Goal: Transaction & Acquisition: Purchase product/service

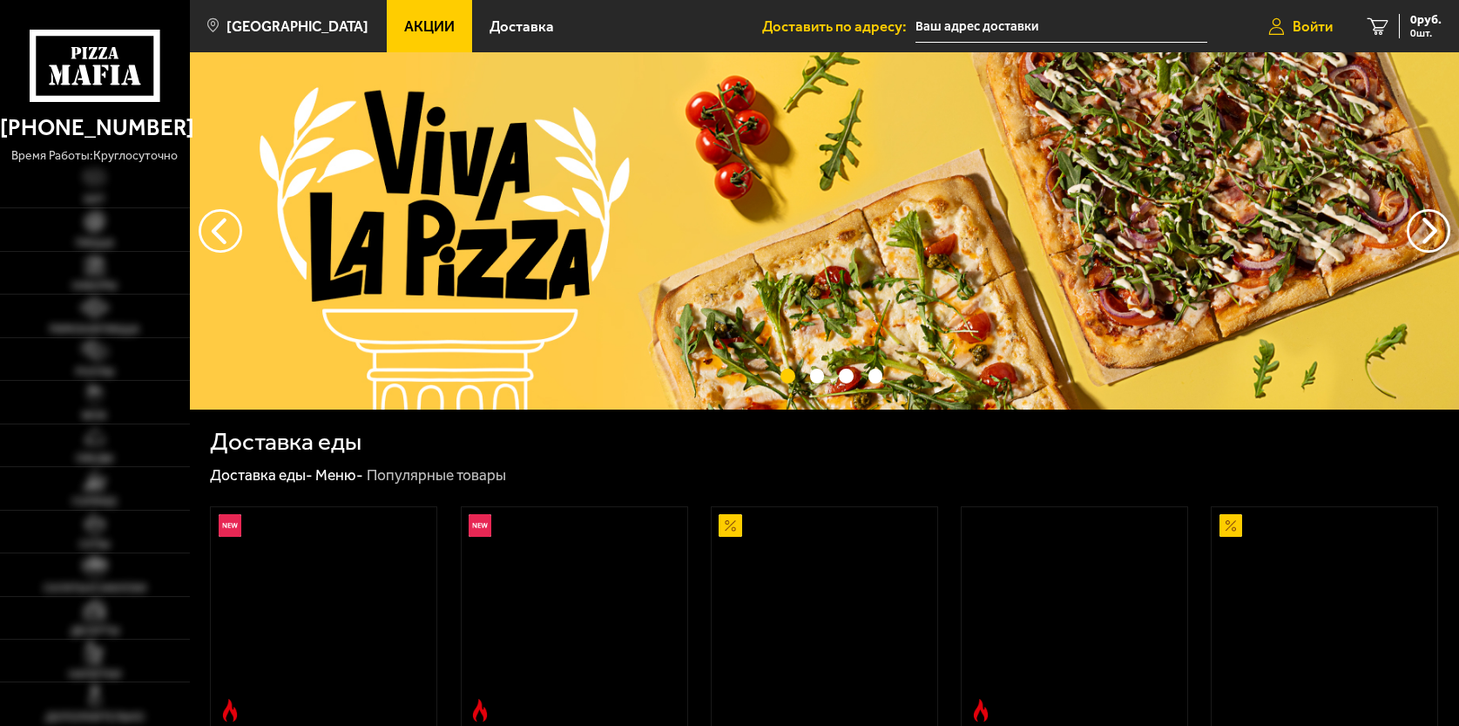
click at [1307, 27] on span "Войти" at bounding box center [1313, 26] width 40 height 15
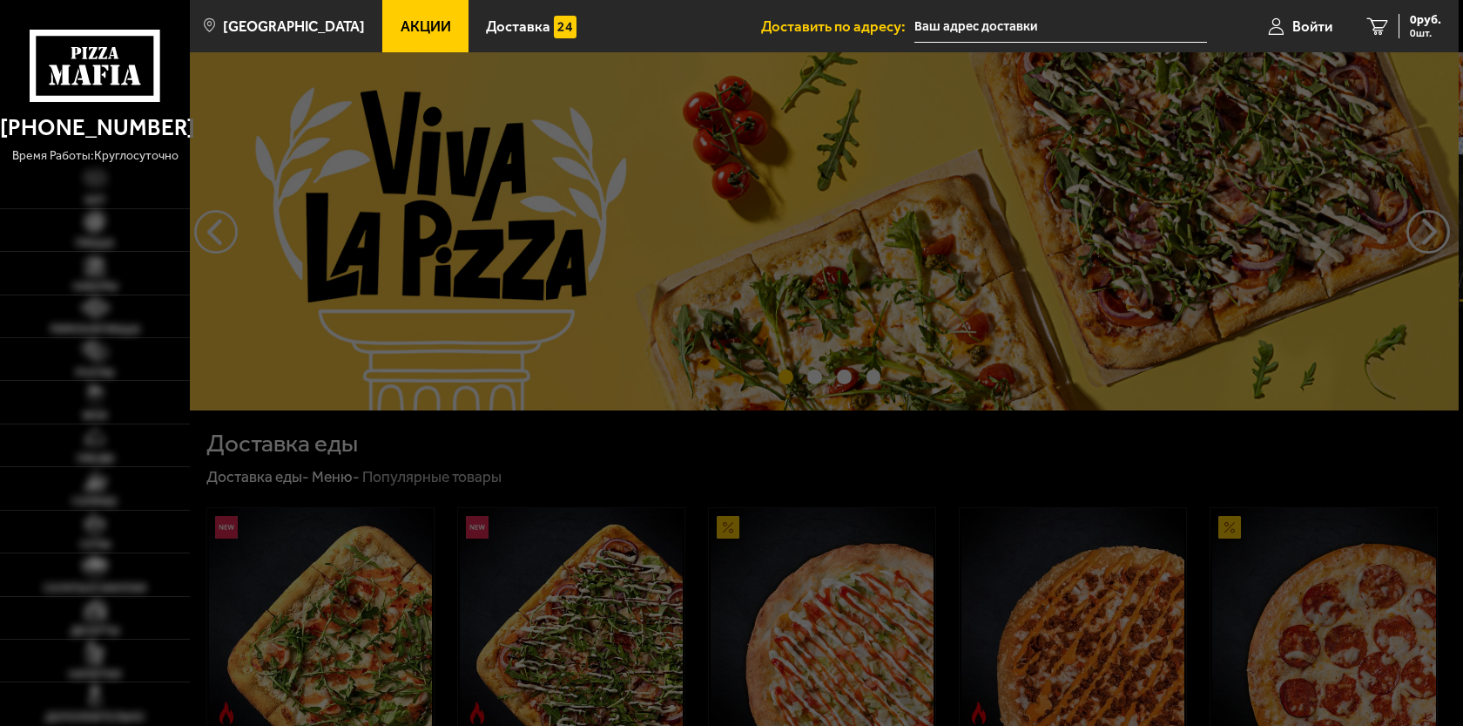
type input "[STREET_ADDRESS]"
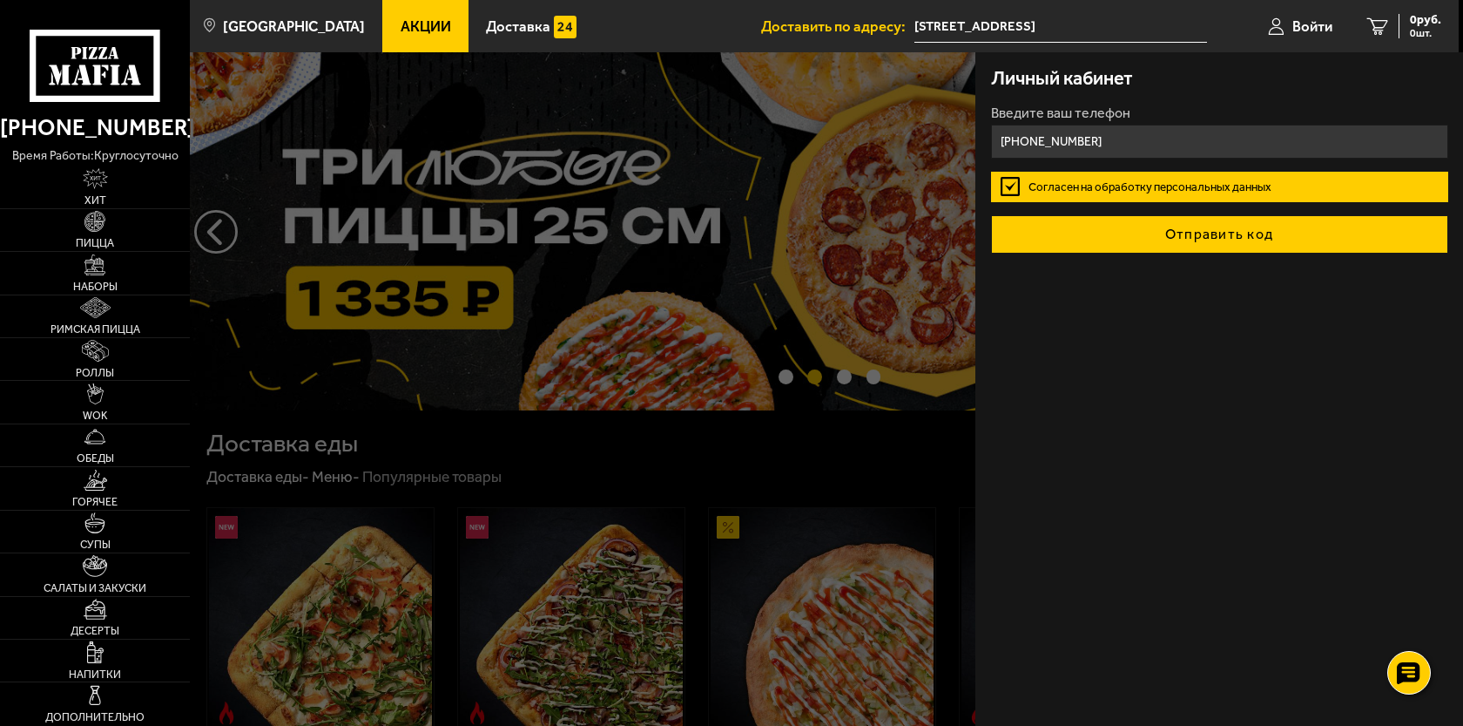
type input "[PHONE_NUMBER]"
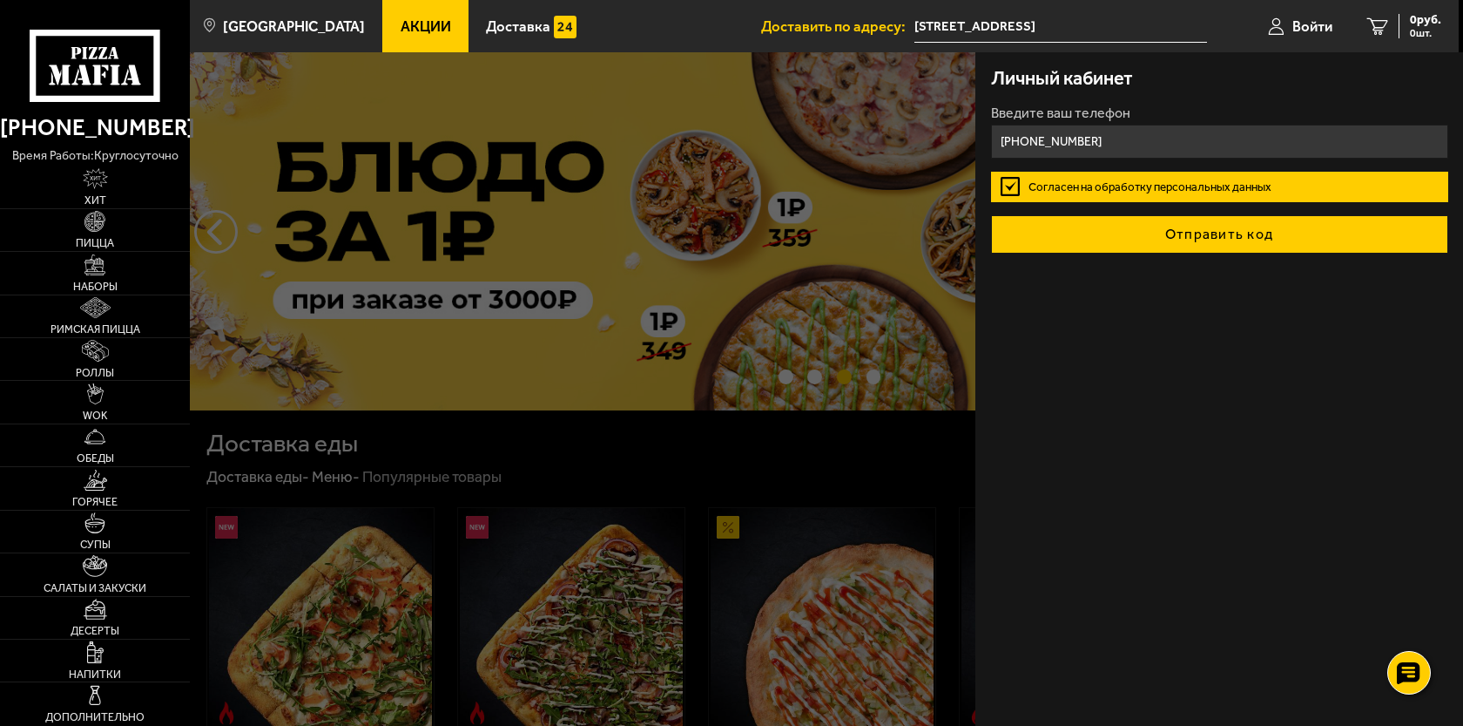
click at [1230, 251] on button "Отправить код" at bounding box center [1219, 234] width 457 height 38
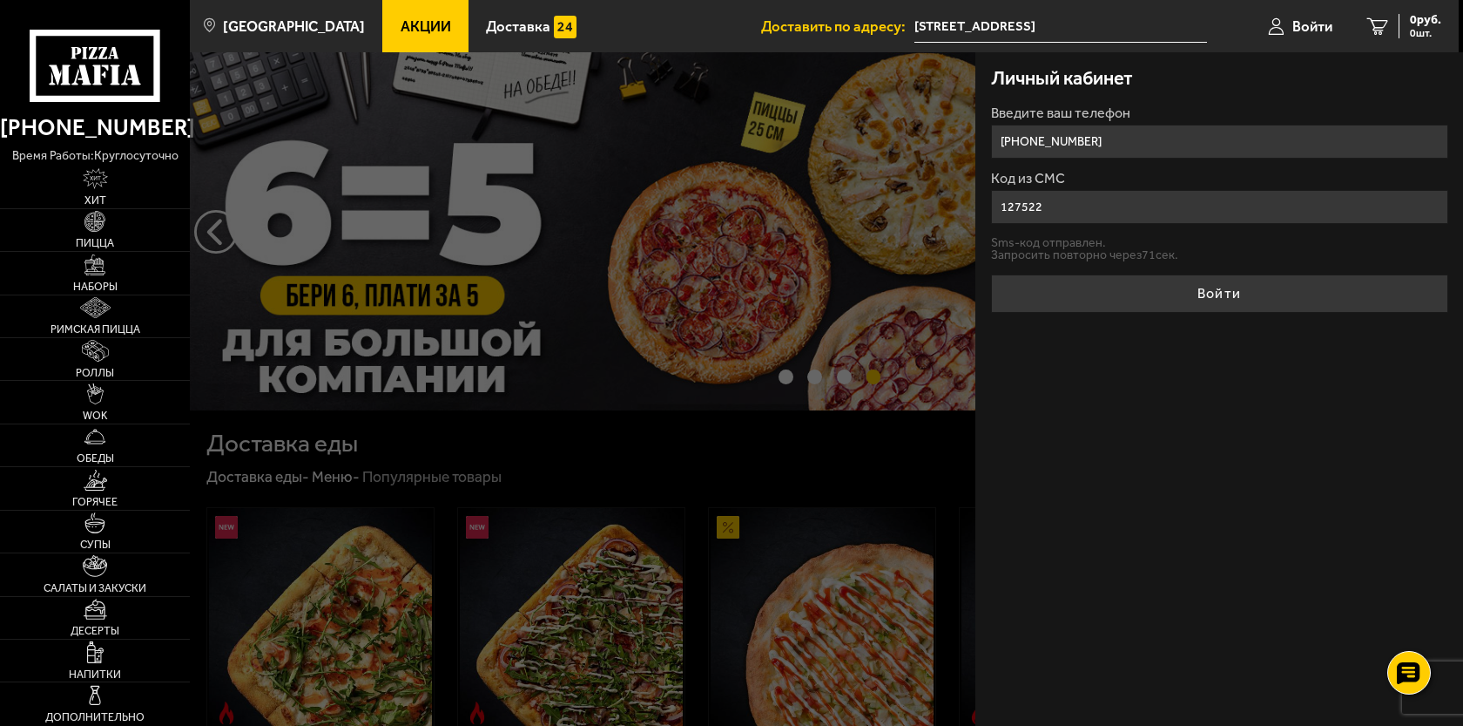
type input "127522"
click at [991, 274] on button "Войти" at bounding box center [1219, 293] width 457 height 38
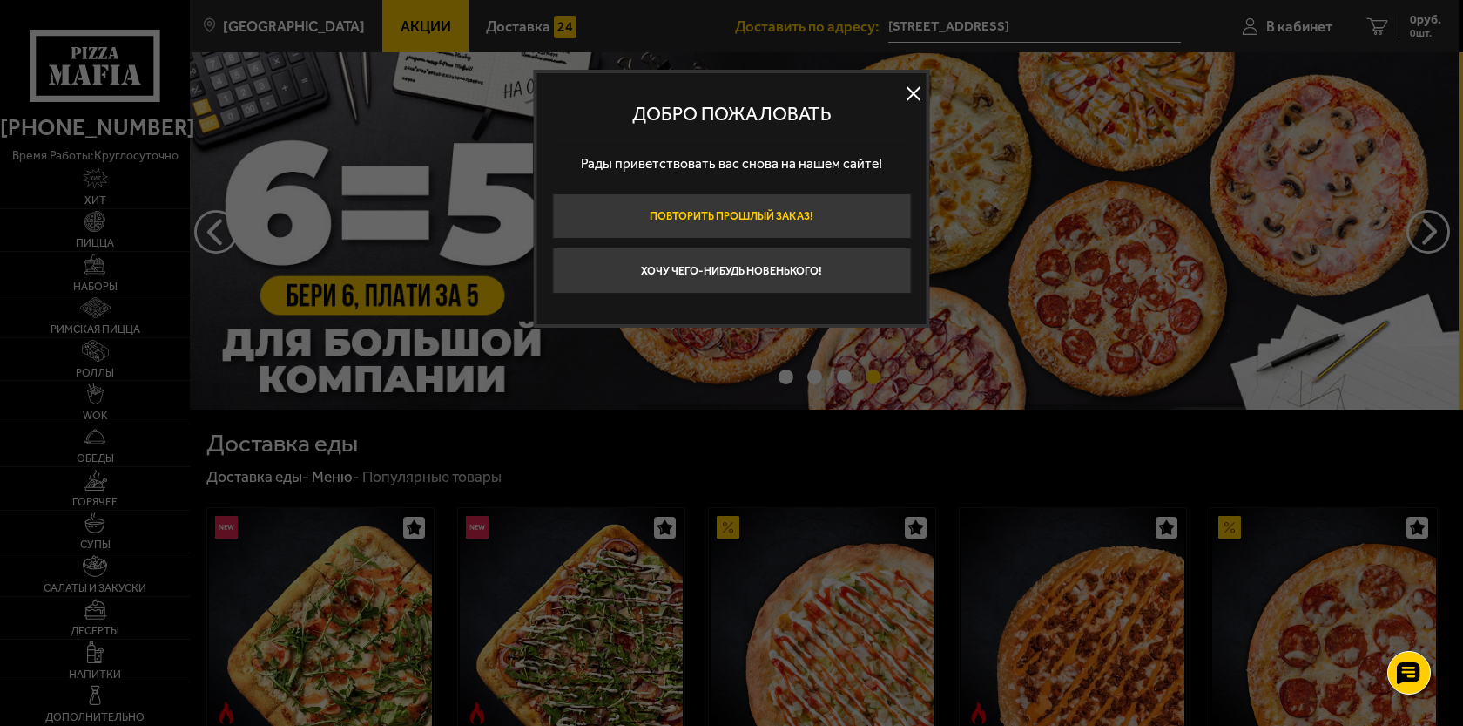
click at [781, 225] on button "Повторить прошлый заказ!" at bounding box center [731, 216] width 359 height 46
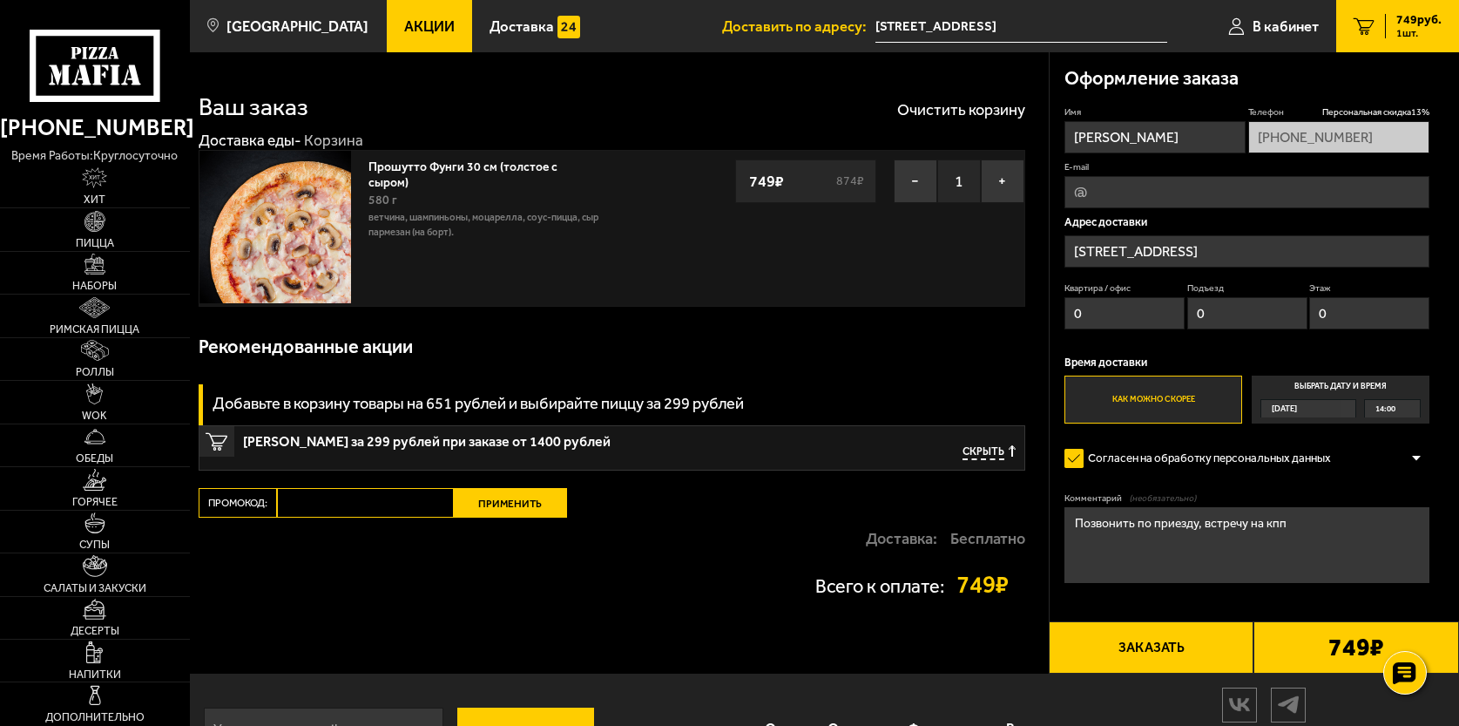
click at [422, 167] on link "Прошутто Фунги 30 см (толстое с сыром)" at bounding box center [462, 172] width 189 height 35
click at [328, 213] on img at bounding box center [275, 227] width 152 height 152
click at [436, 168] on link "Прошутто Фунги 30 см (толстое с сыром)" at bounding box center [462, 172] width 189 height 35
click at [91, 236] on link "Пицца" at bounding box center [95, 229] width 190 height 42
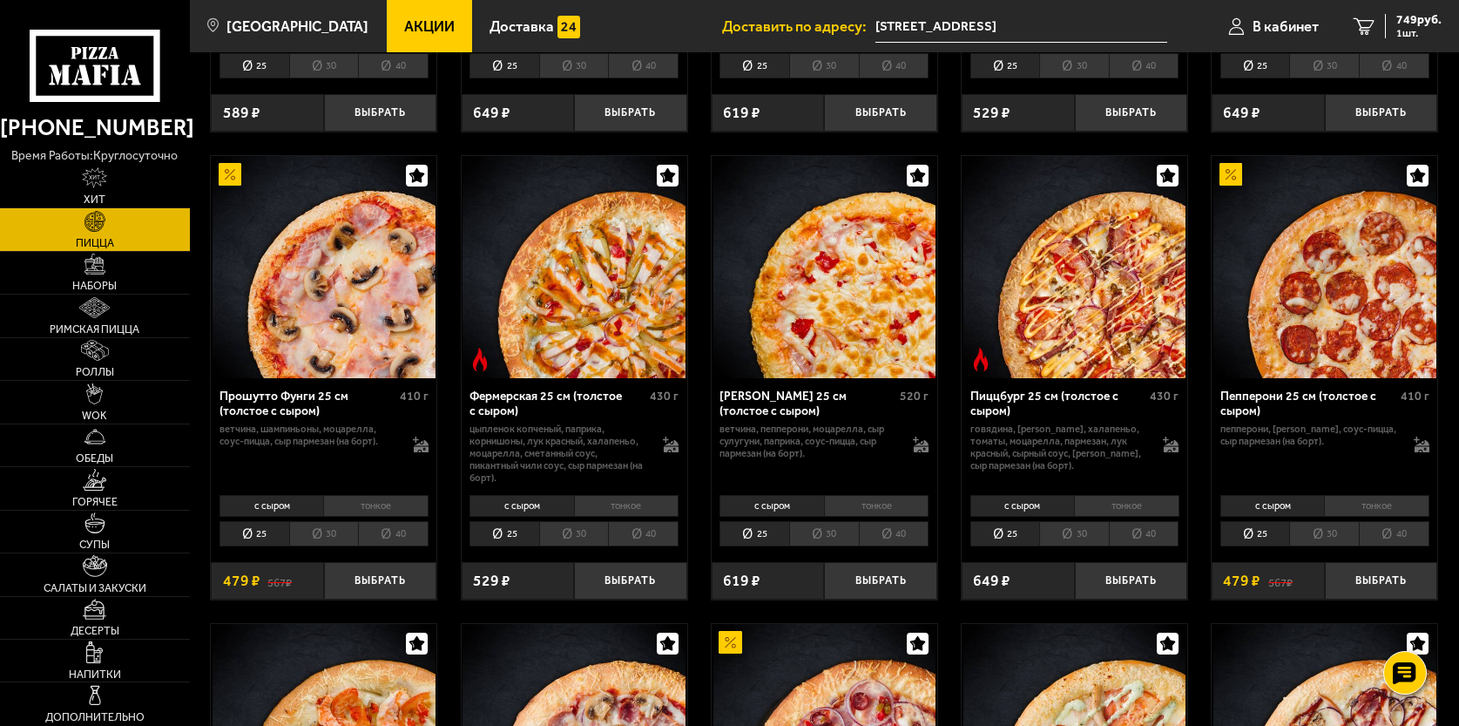
scroll to position [988, 0]
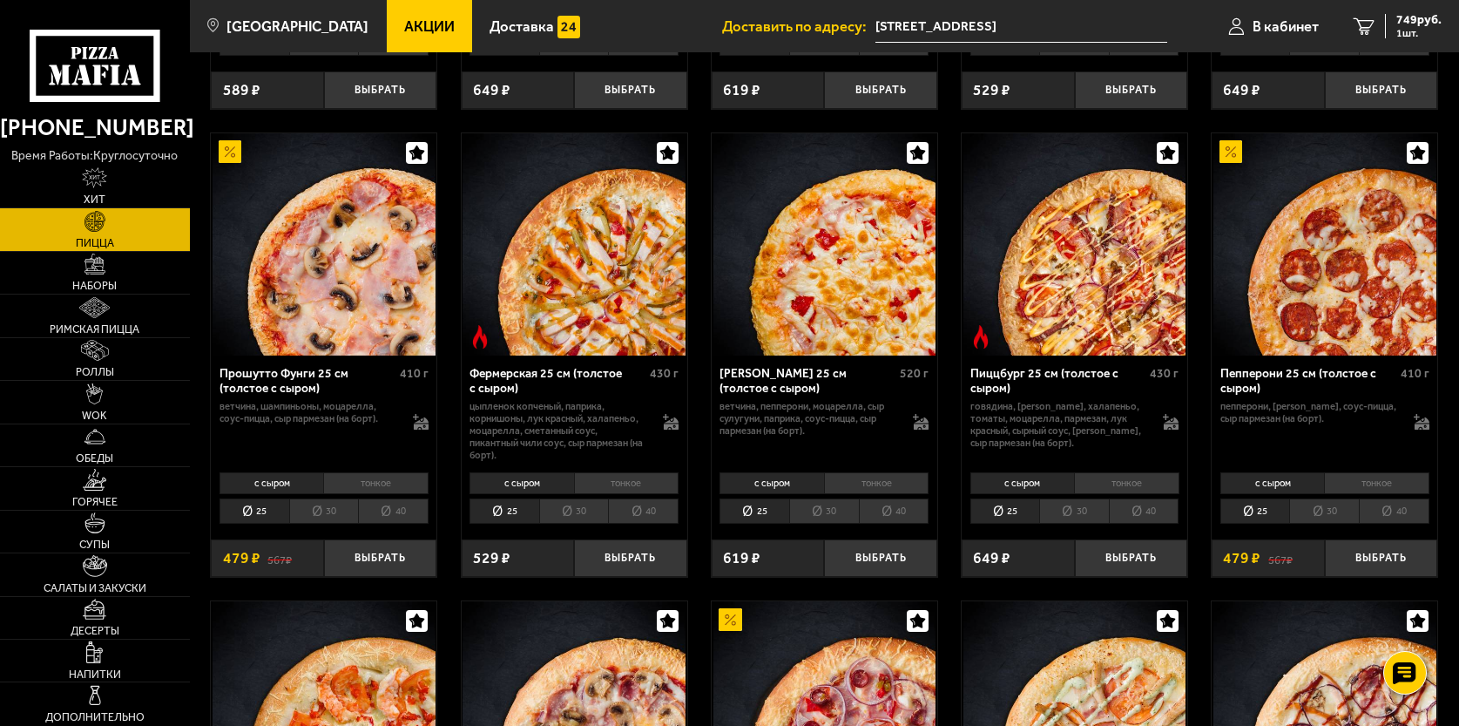
click at [388, 516] on li "40" at bounding box center [393, 510] width 71 height 25
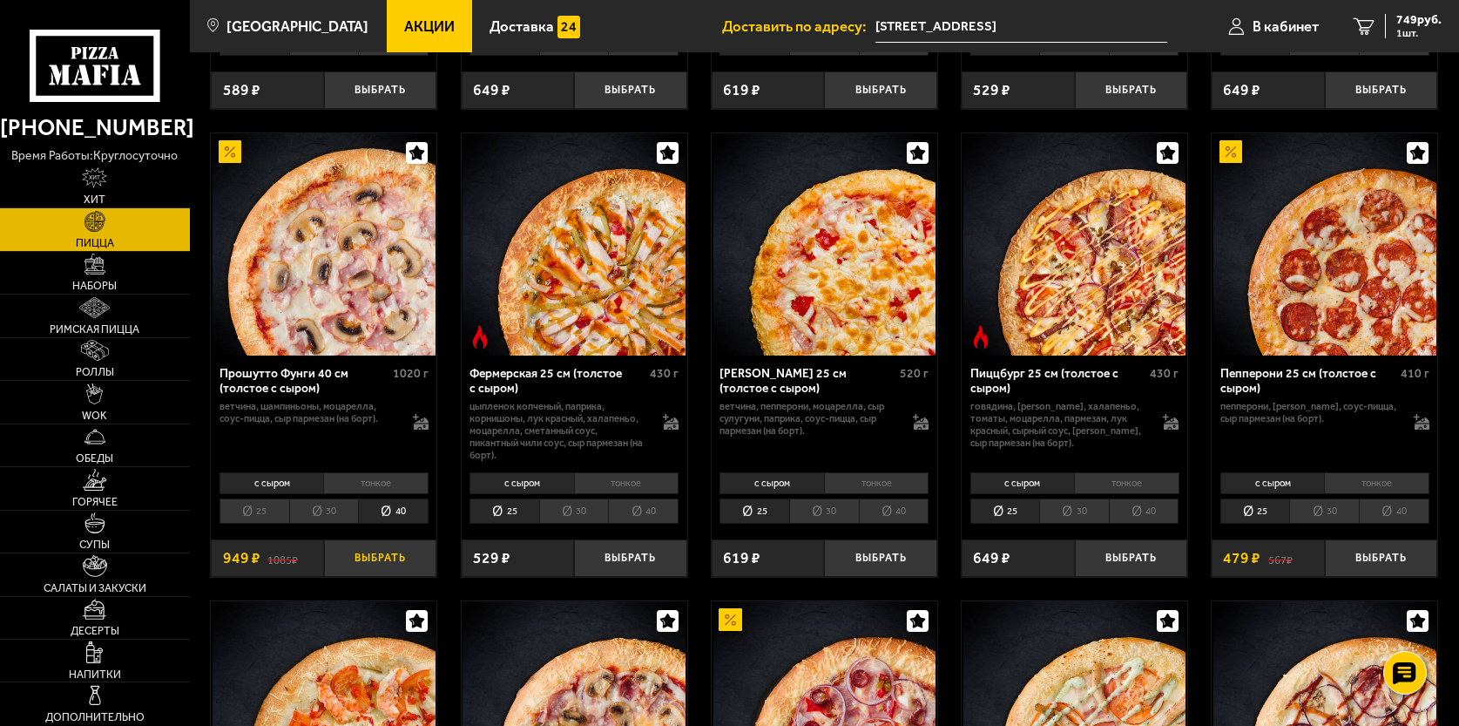
click at [381, 566] on button "Выбрать" at bounding box center [380, 557] width 113 height 37
click at [1384, 29] on div "1698 руб. 2 шт." at bounding box center [1410, 26] width 64 height 24
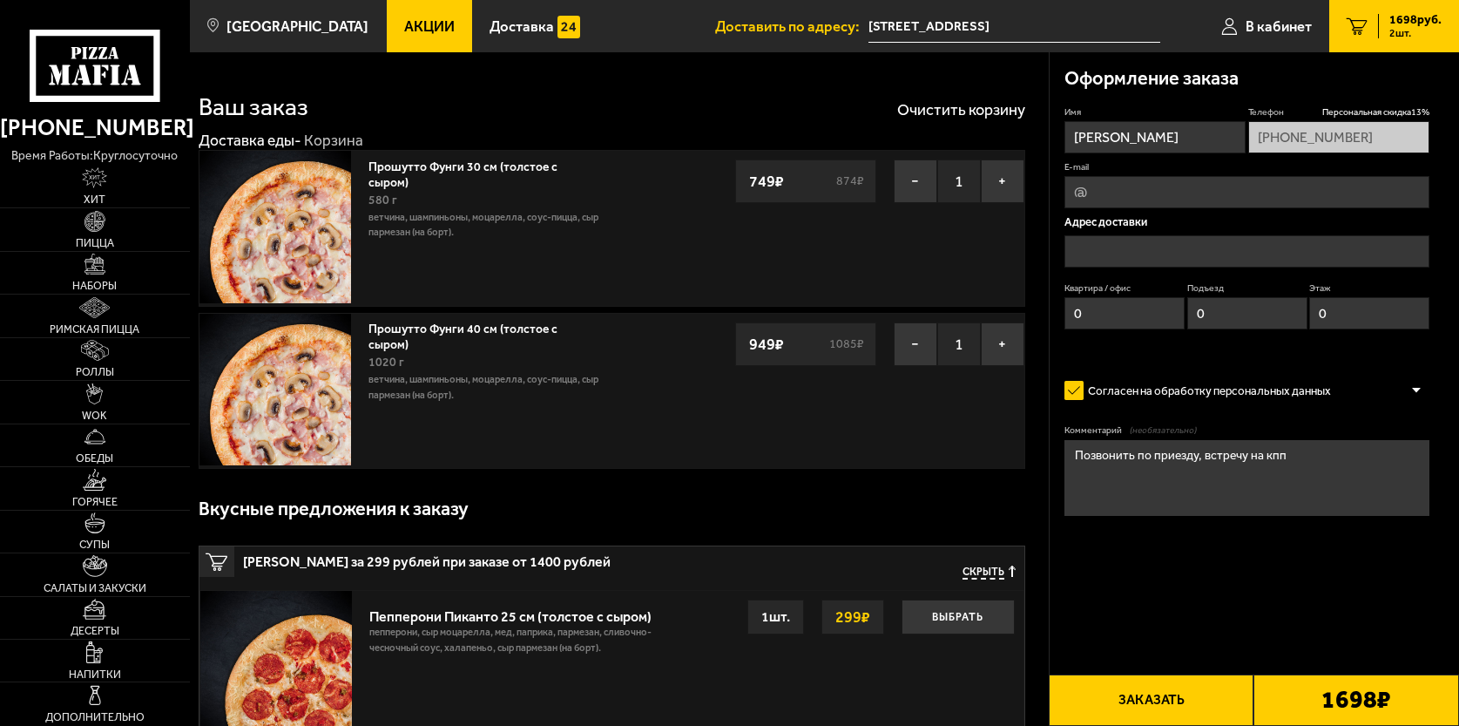
type input "[STREET_ADDRESS]"
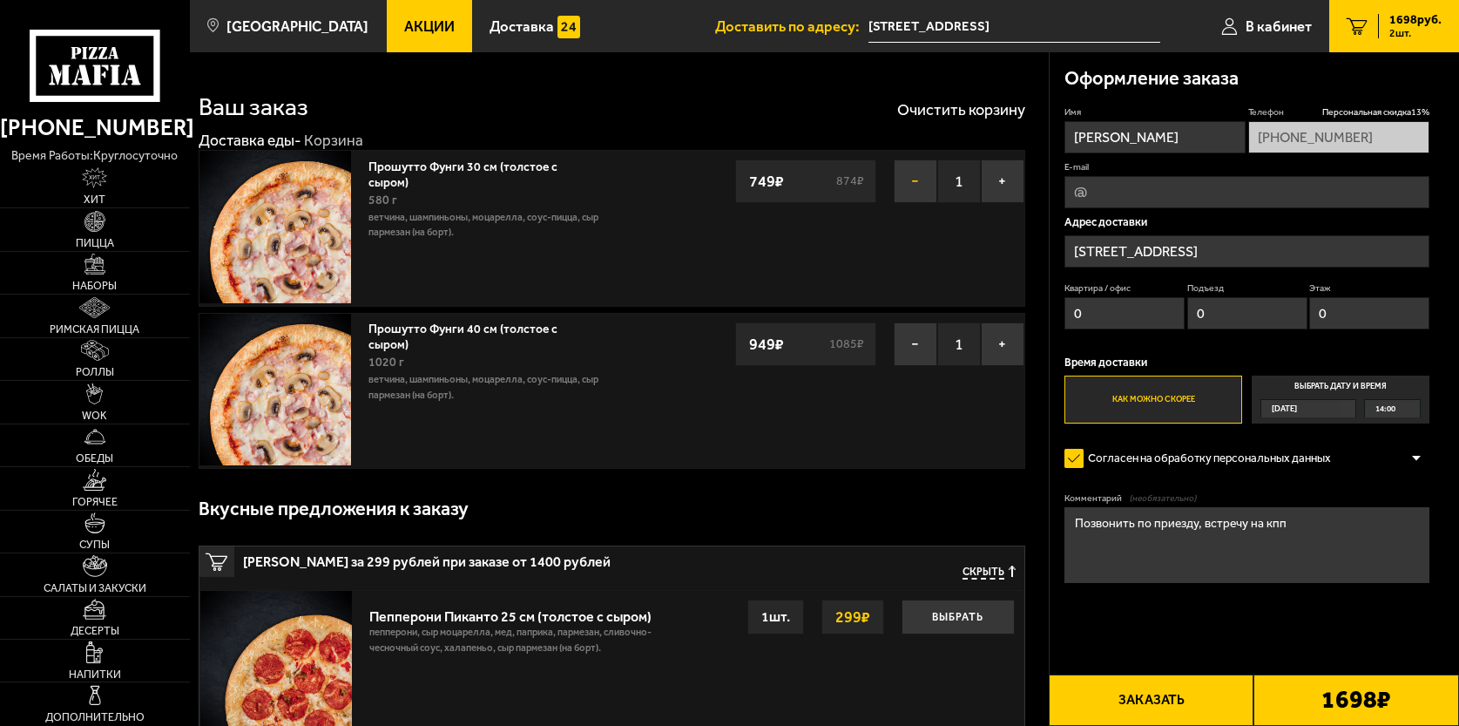
click at [923, 189] on button "−" at bounding box center [916, 181] width 44 height 44
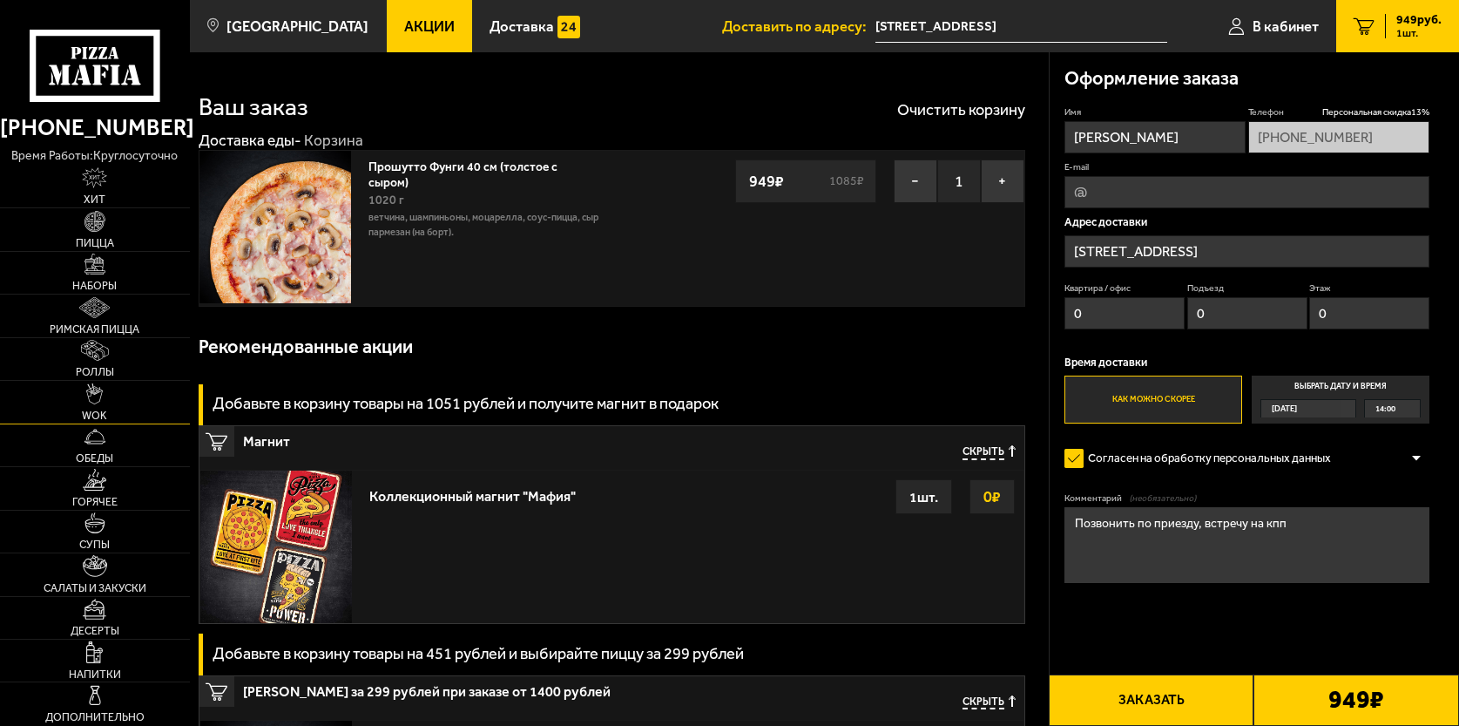
click at [92, 407] on link "WOK" at bounding box center [95, 402] width 190 height 42
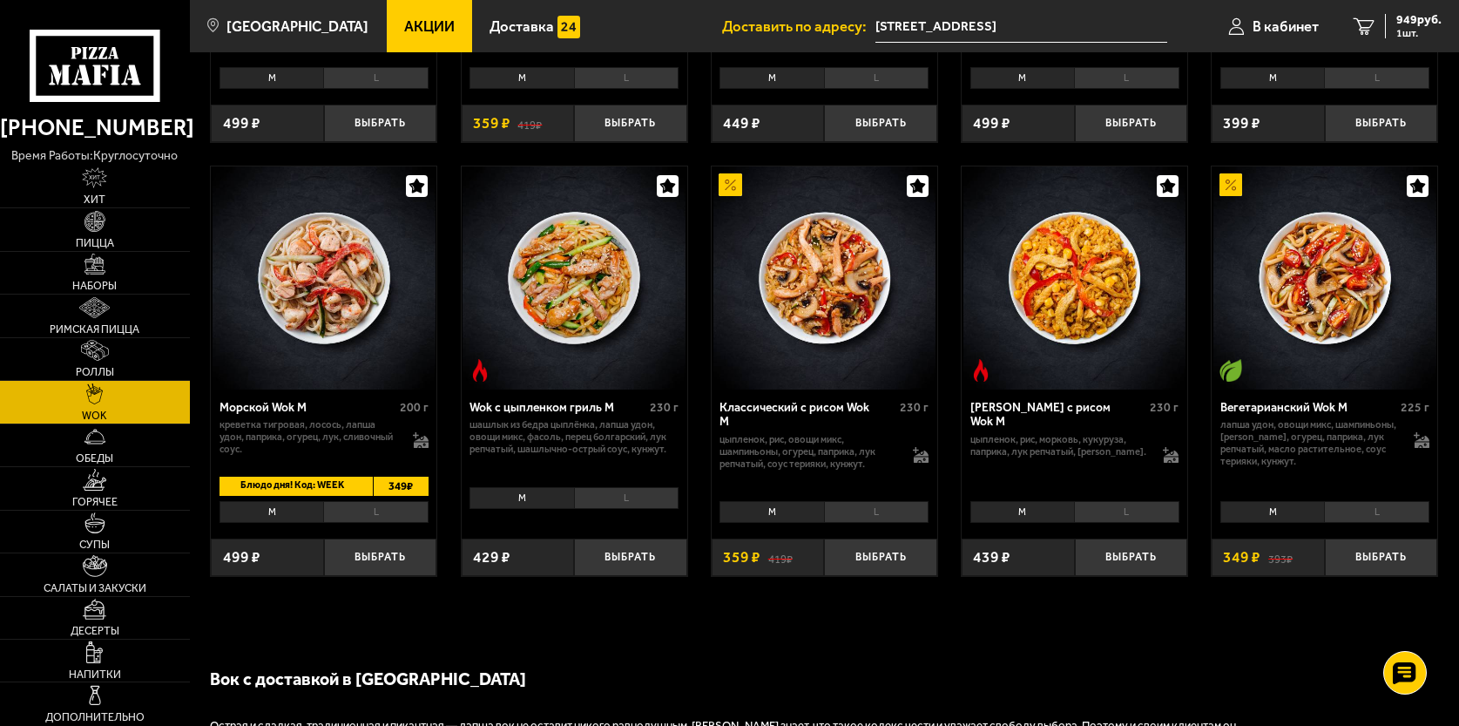
scroll to position [823, 0]
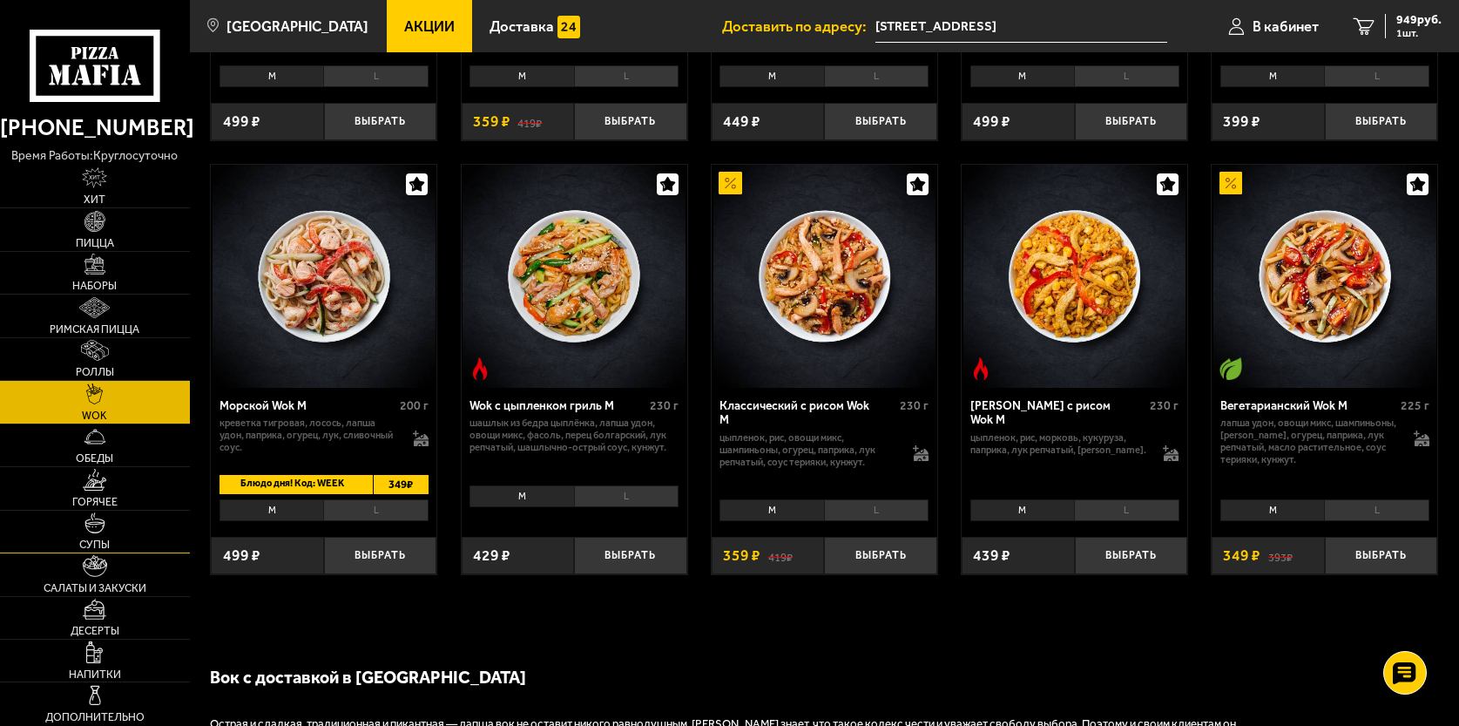
click at [104, 531] on img at bounding box center [94, 522] width 21 height 21
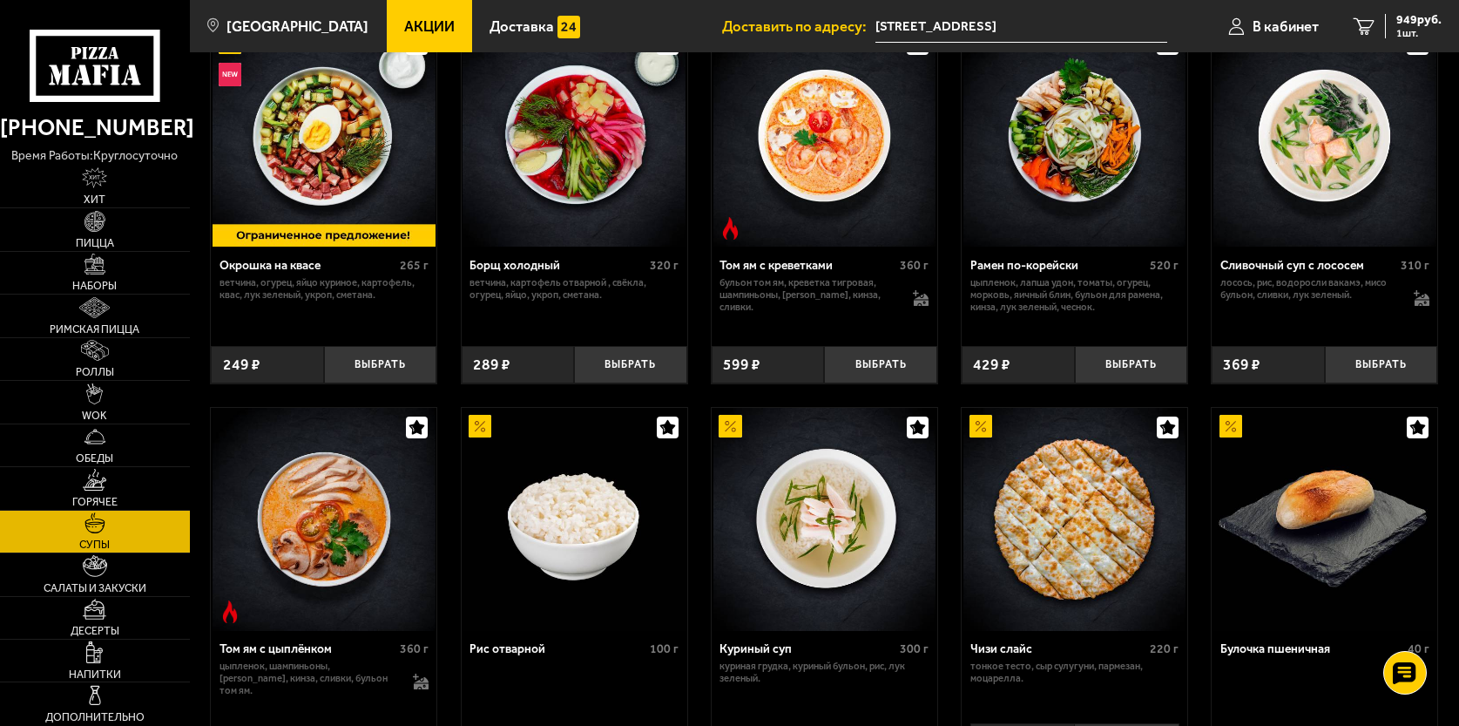
scroll to position [279, 0]
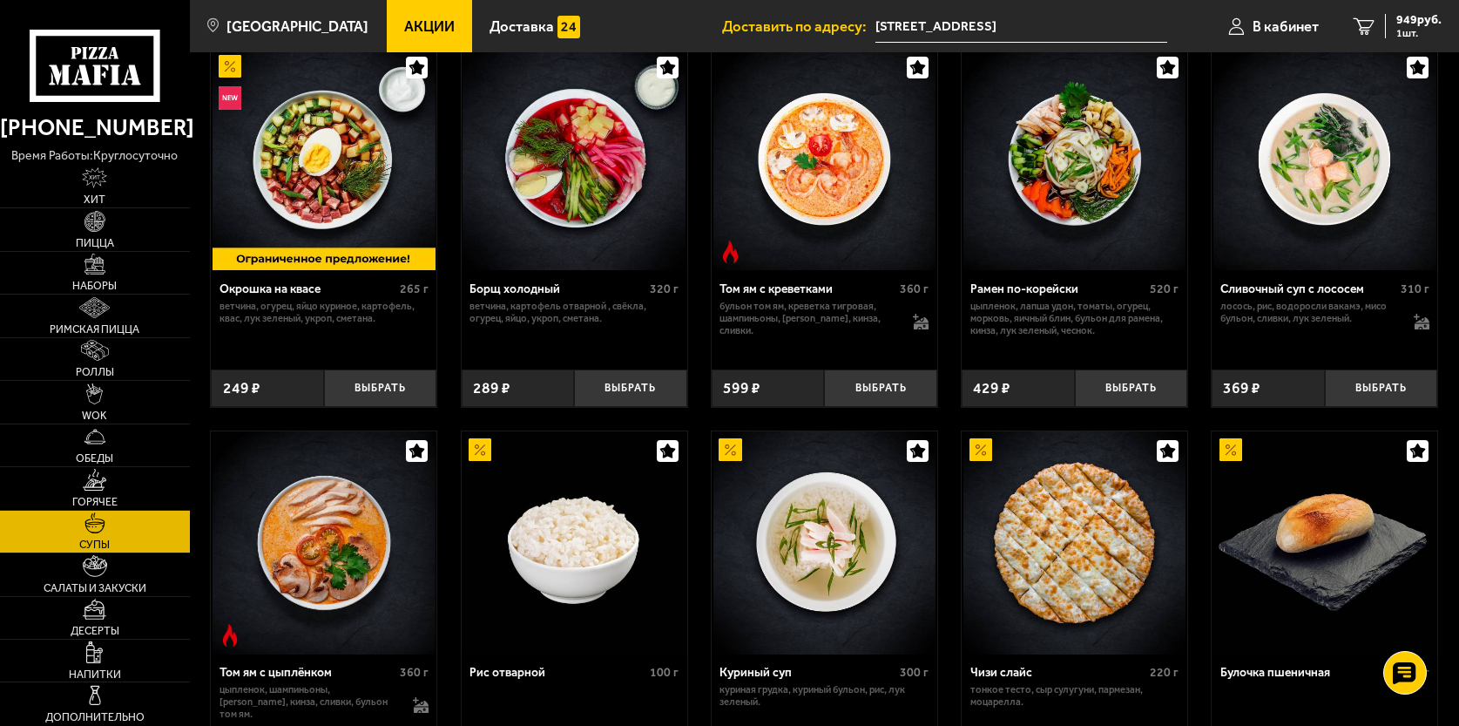
click at [1055, 183] on img at bounding box center [1074, 159] width 223 height 223
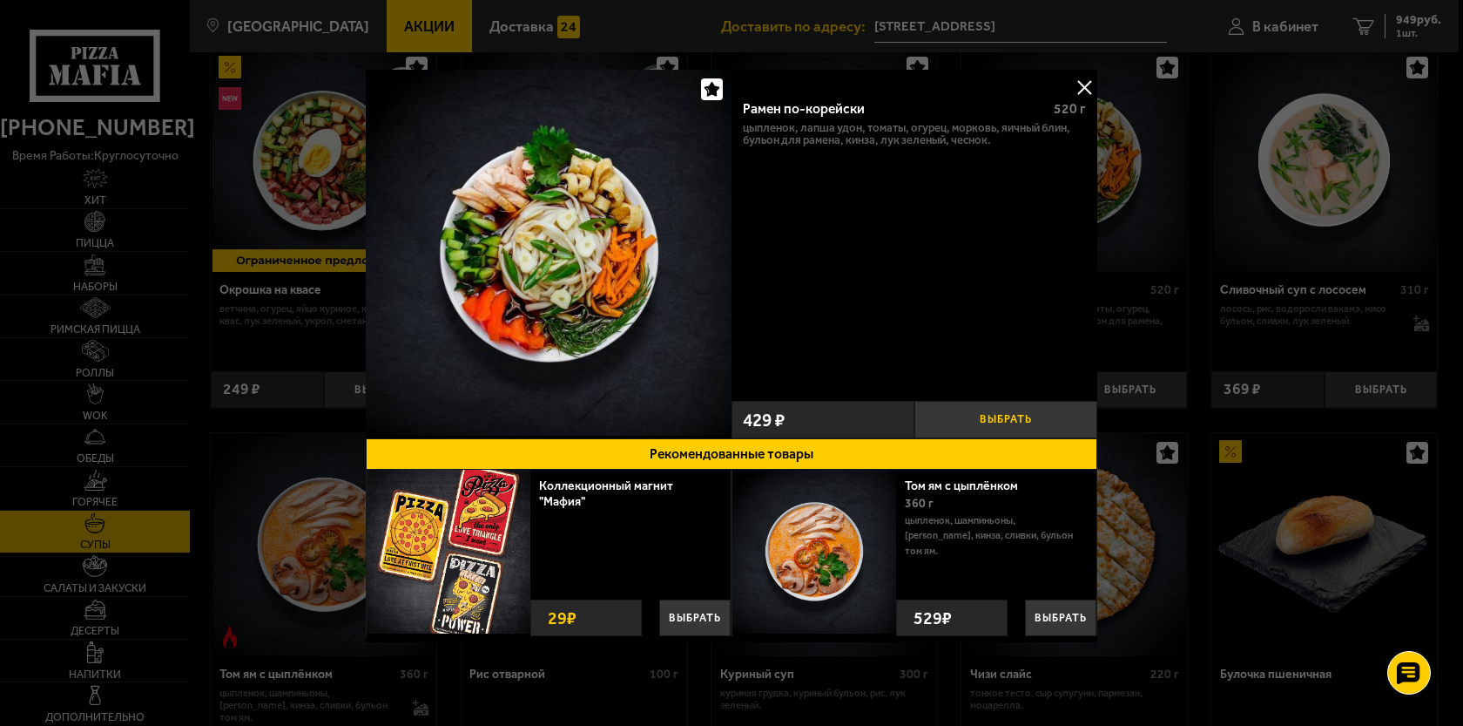
click at [994, 415] on button "Выбрать" at bounding box center [1006, 419] width 183 height 37
click at [1085, 82] on button at bounding box center [1084, 87] width 26 height 26
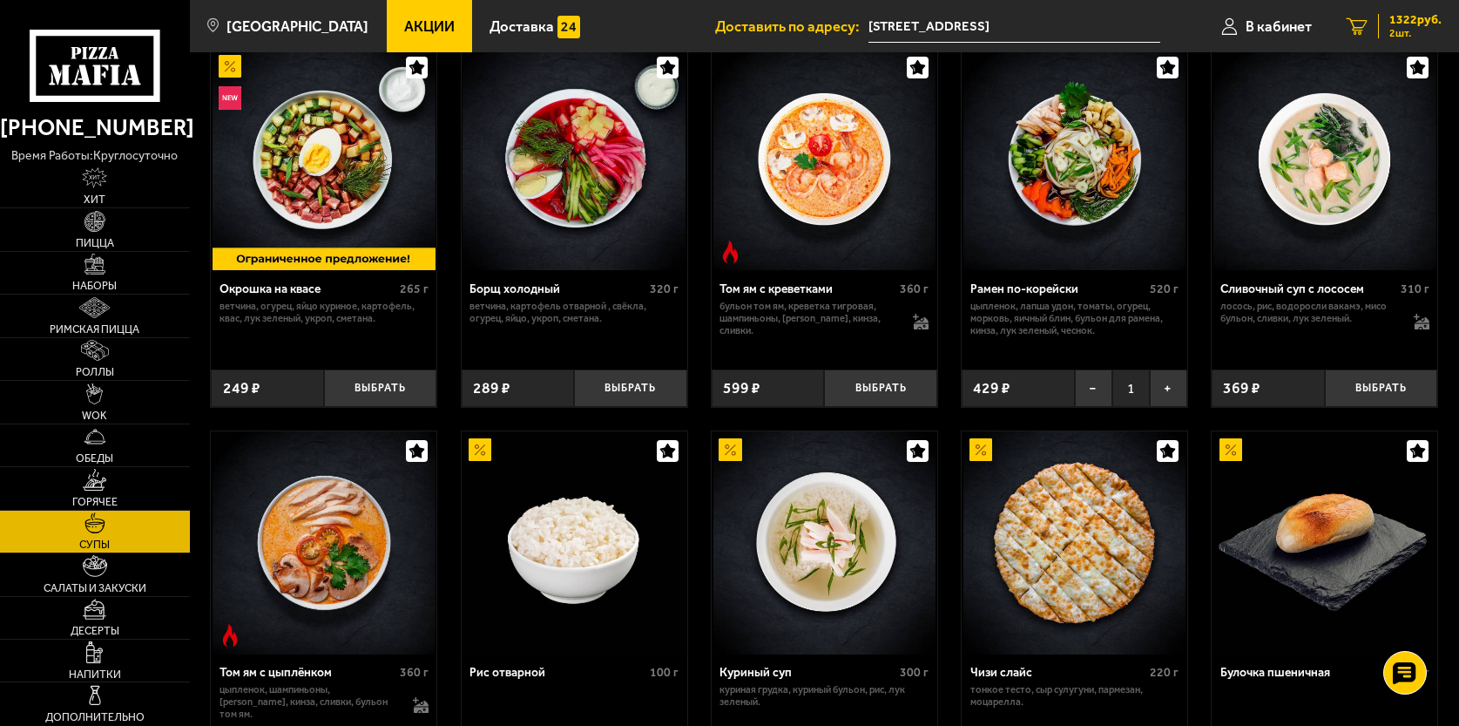
click at [1391, 21] on span "1322 руб." at bounding box center [1415, 20] width 52 height 12
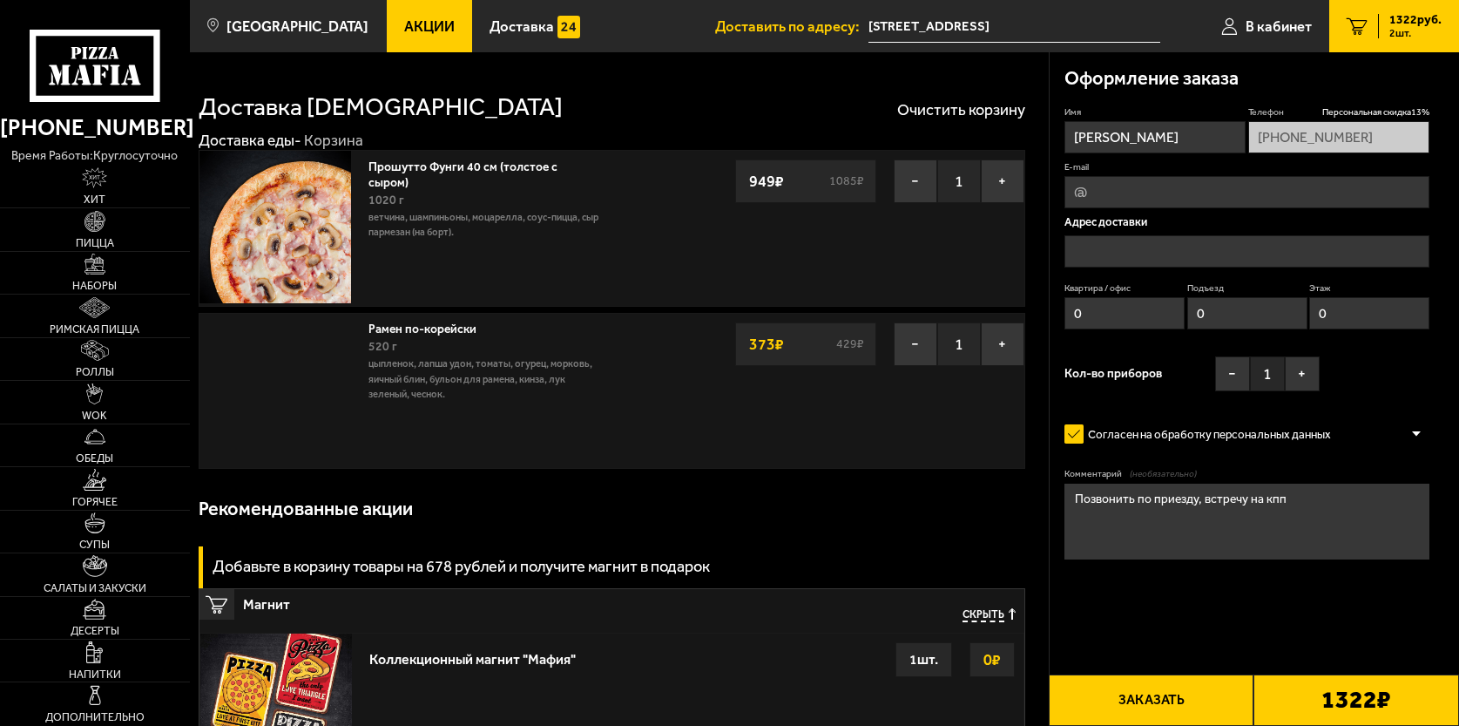
type input "[STREET_ADDRESS]"
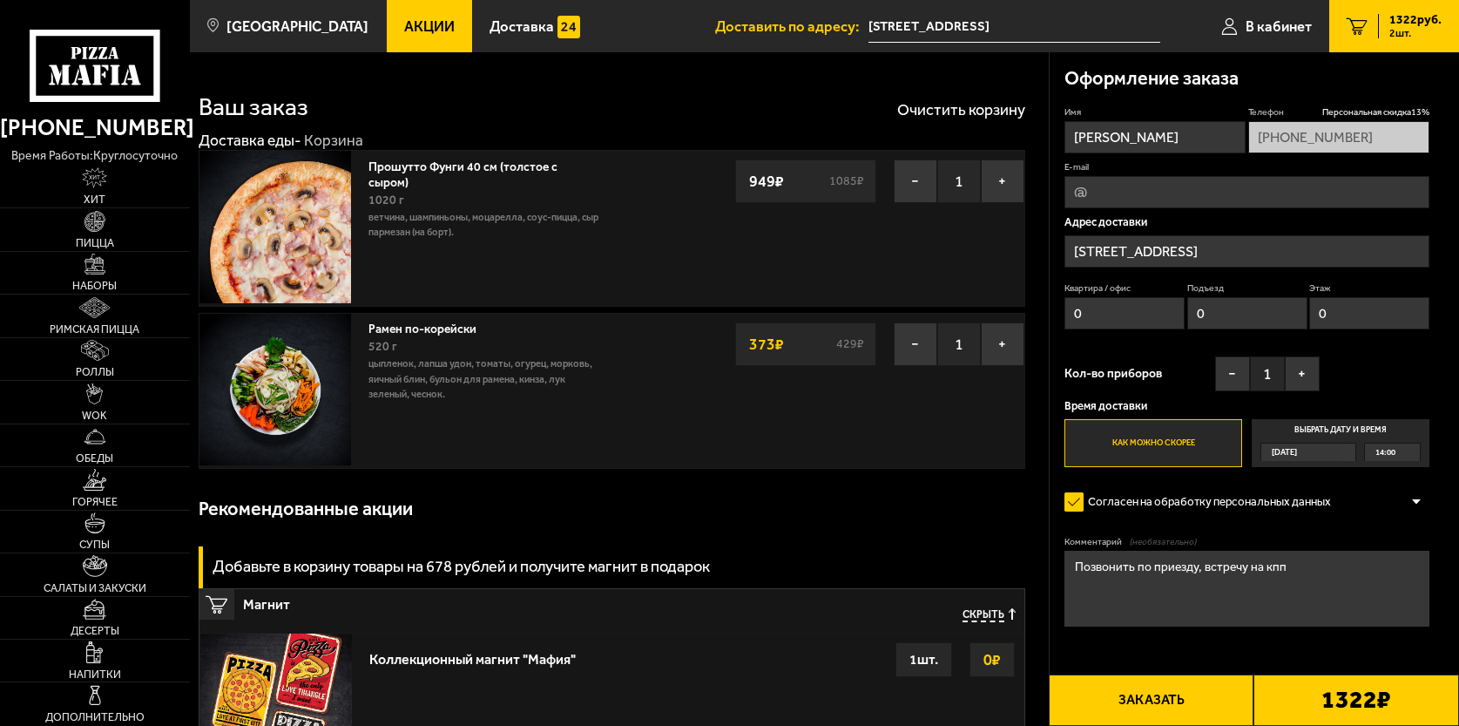
click at [1257, 250] on input "[STREET_ADDRESS]" at bounding box center [1246, 251] width 365 height 32
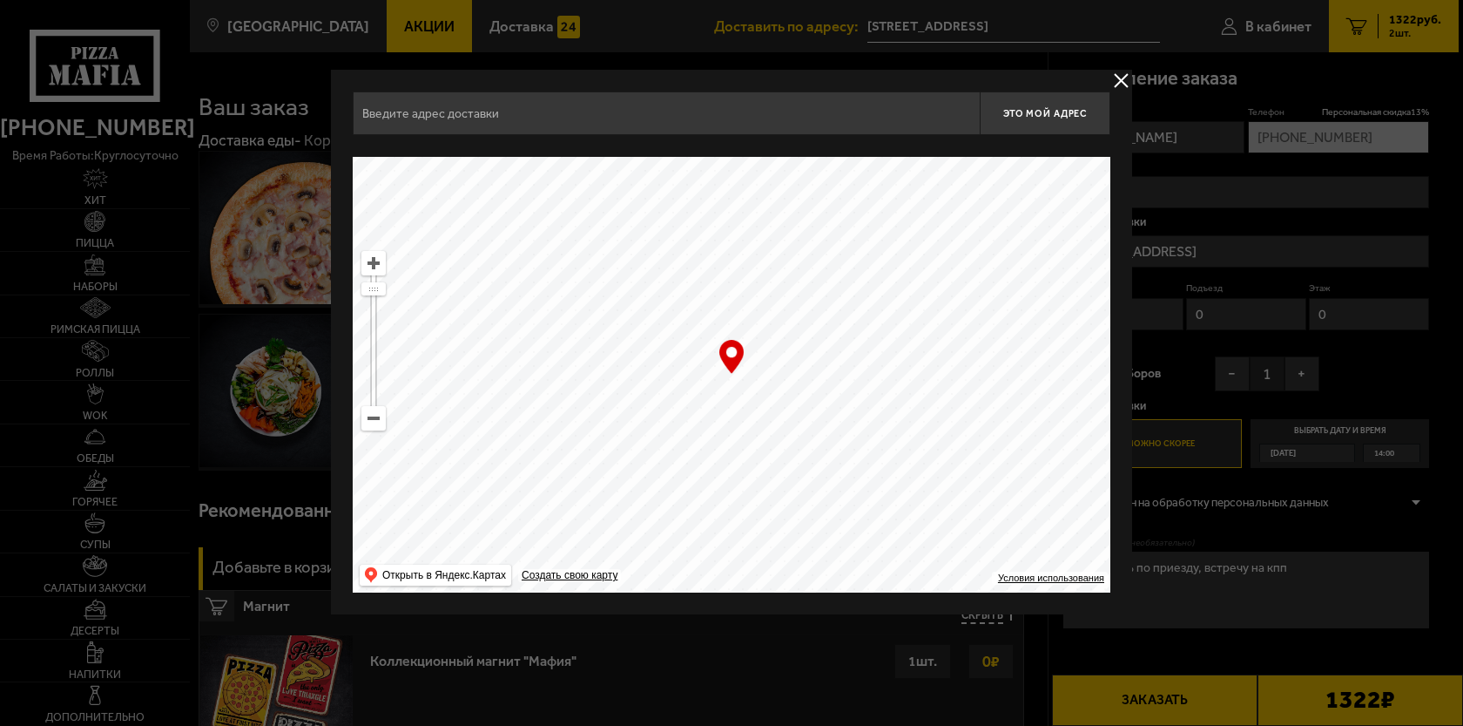
type input "[STREET_ADDRESS]"
drag, startPoint x: 871, startPoint y: 331, endPoint x: 812, endPoint y: 519, distance: 197.2
click at [813, 520] on ymaps at bounding box center [732, 375] width 758 height 436
click at [1003, 294] on ymaps at bounding box center [732, 375] width 758 height 436
drag, startPoint x: 975, startPoint y: 329, endPoint x: 714, endPoint y: 368, distance: 263.4
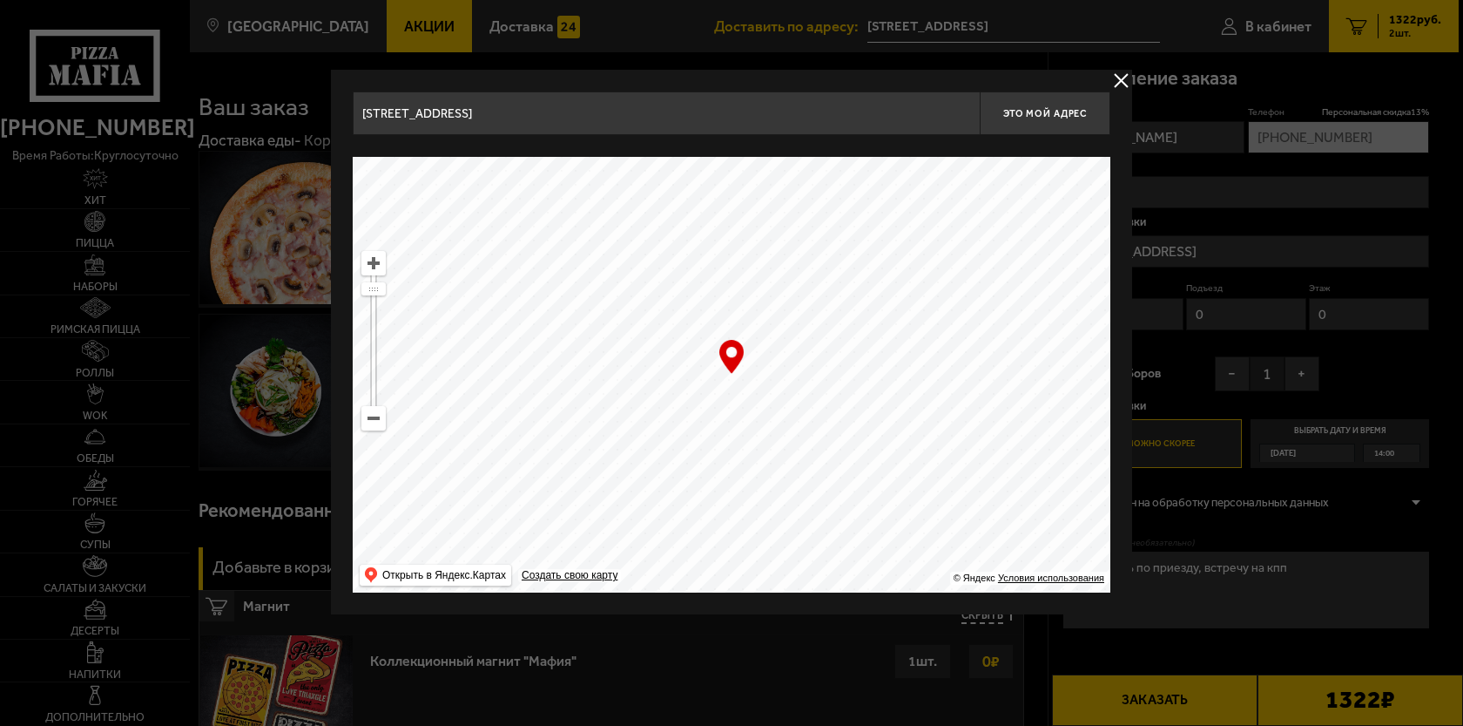
click at [714, 368] on ymaps at bounding box center [732, 375] width 758 height 436
type input "[STREET_ADDRESS]"
click at [1035, 119] on button "Это мой адрес" at bounding box center [1045, 113] width 131 height 44
type input "[STREET_ADDRESS]"
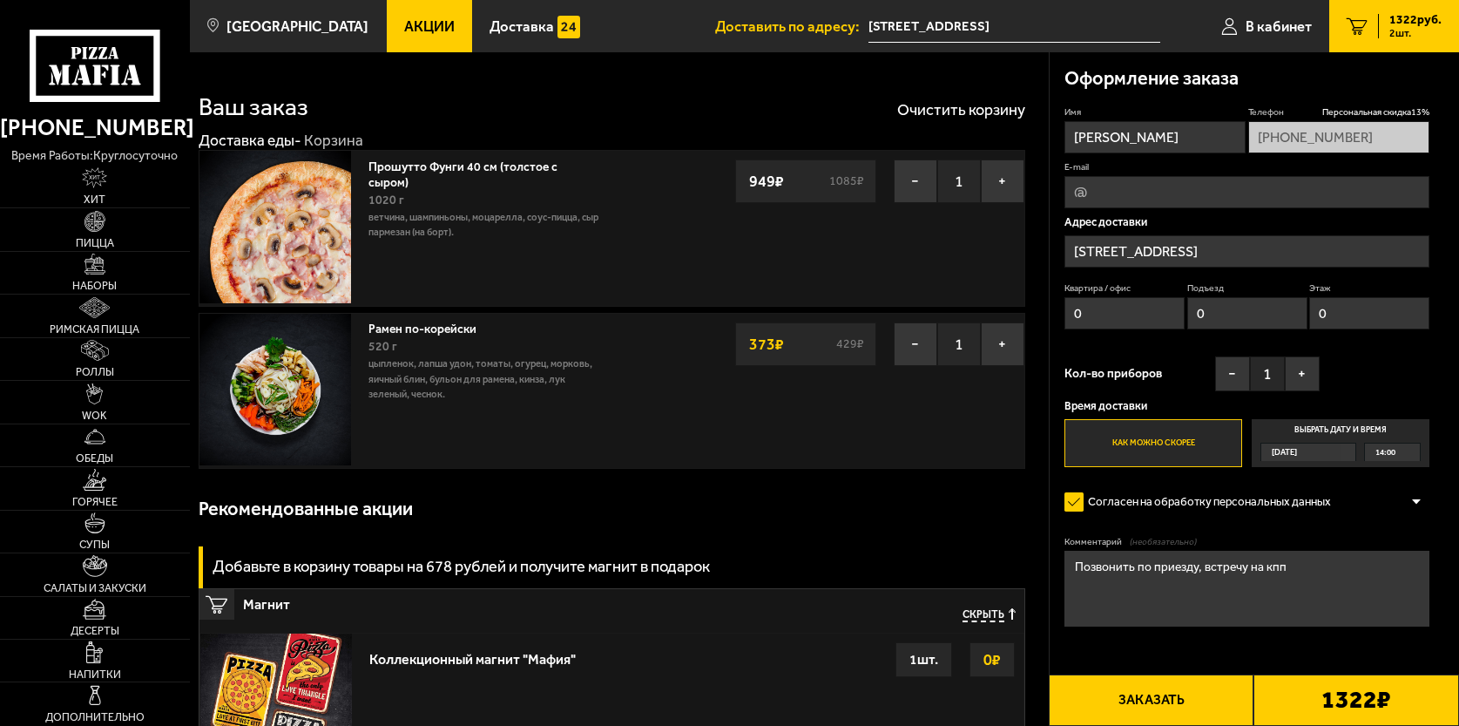
click at [1296, 574] on textarea "Позвонить по приезду, встречу на кпп" at bounding box center [1246, 588] width 365 height 76
type textarea "Позвонить по приезду, встречу на кпп со стороны [GEOGRAPHIC_DATA]."
click at [1151, 197] on input "E-mail" at bounding box center [1246, 192] width 365 height 32
type input "[EMAIL_ADDRESS][DOMAIN_NAME]"
click at [1186, 388] on div "Кол-во приборов − 1 +" at bounding box center [1191, 378] width 255 height 44
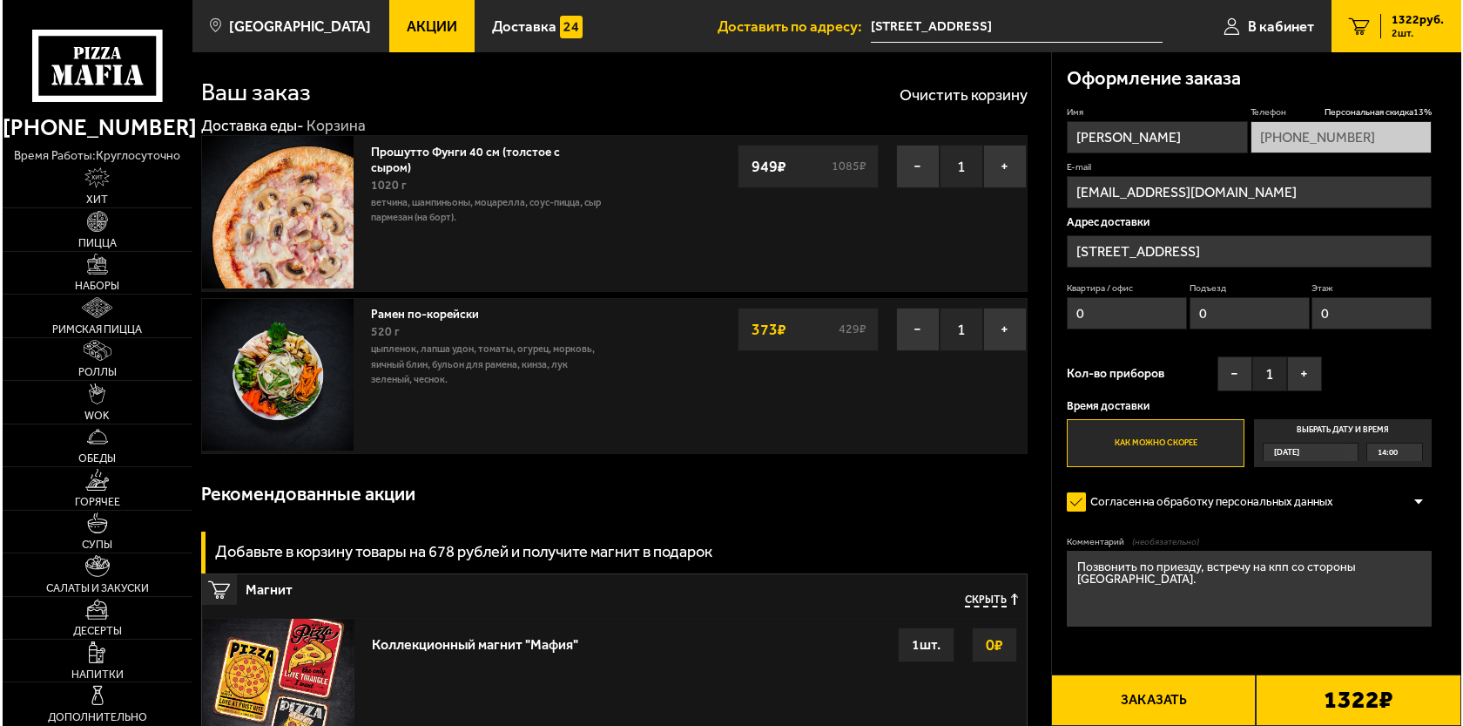
scroll to position [17, 0]
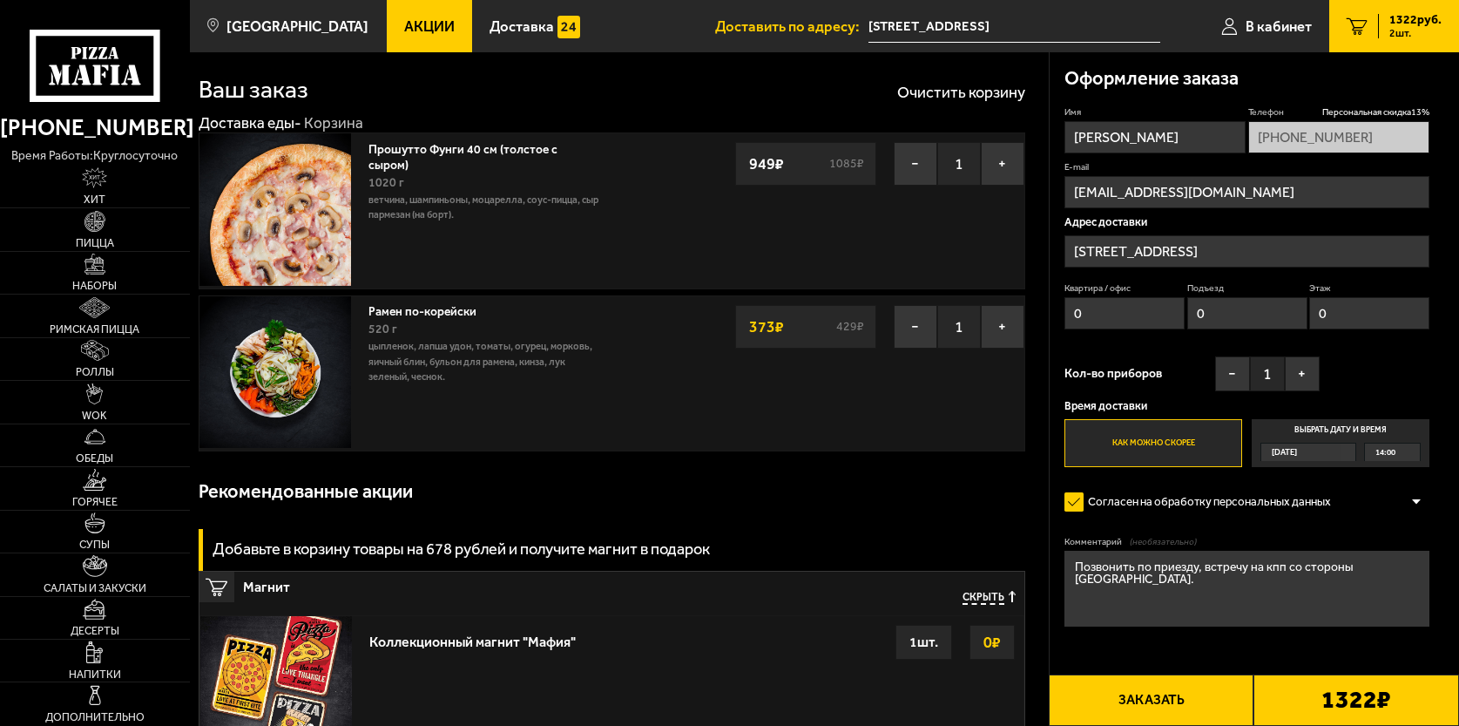
click at [1158, 698] on button "Заказать" at bounding box center [1152, 699] width 206 height 51
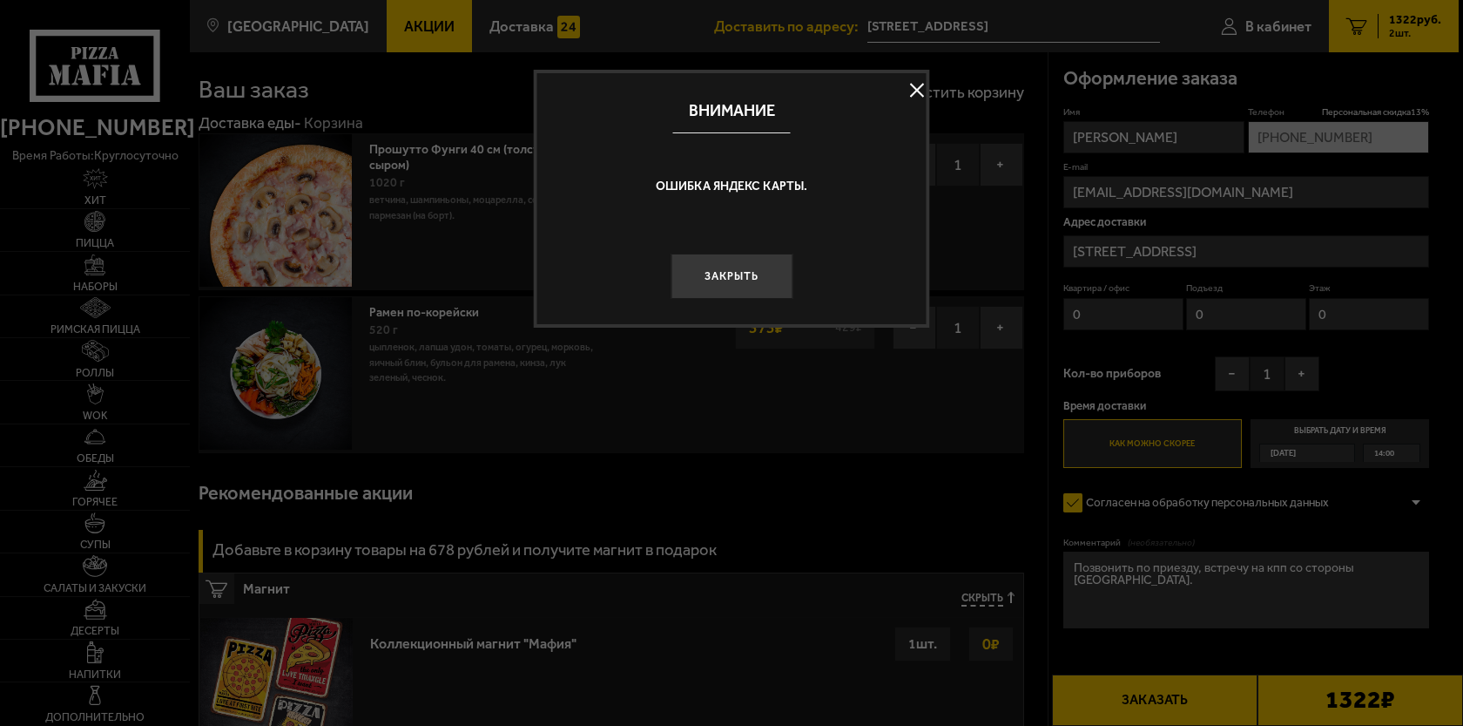
click at [764, 183] on p "Ошибка Яндекс Карты." at bounding box center [731, 186] width 361 height 18
click at [737, 282] on button "Закрыть" at bounding box center [732, 276] width 122 height 46
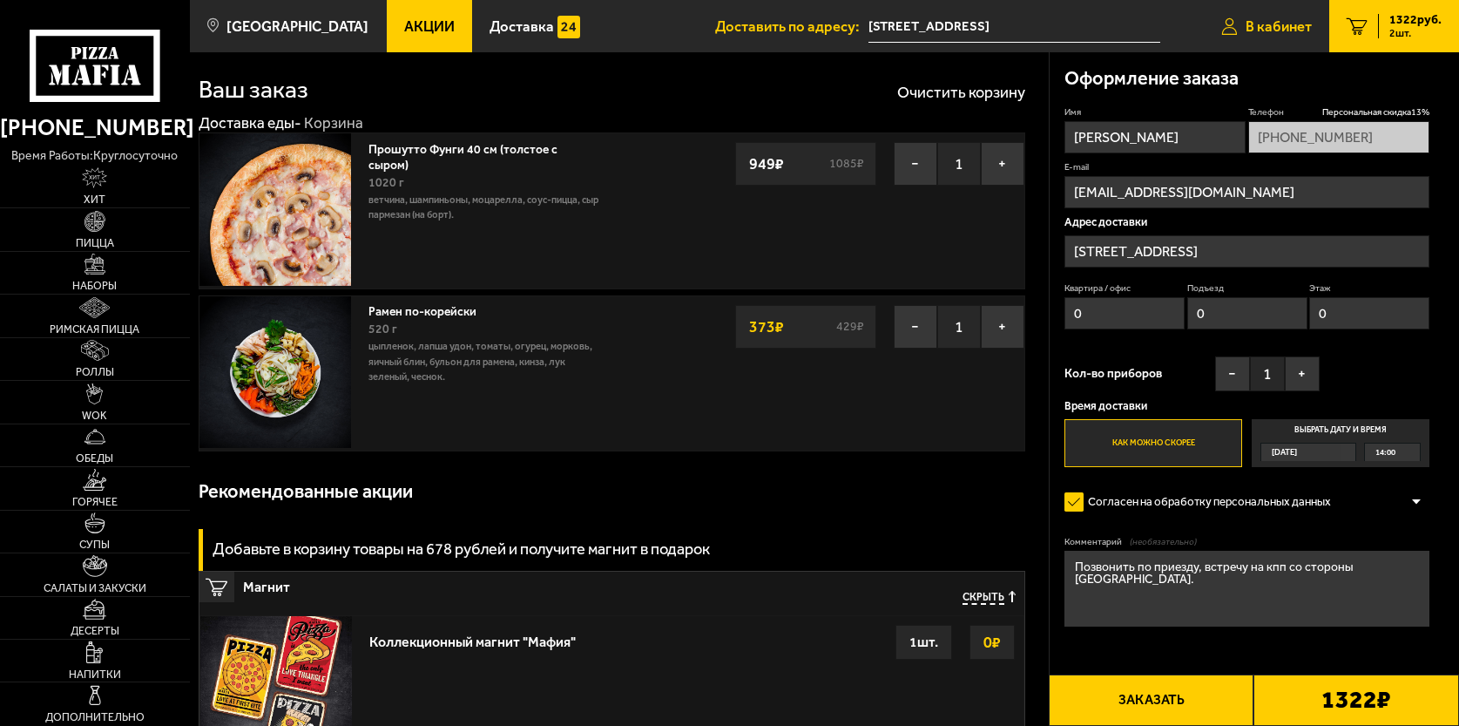
click at [1246, 33] on span "В кабинет" at bounding box center [1279, 26] width 66 height 15
type input "[STREET_ADDRESS]"
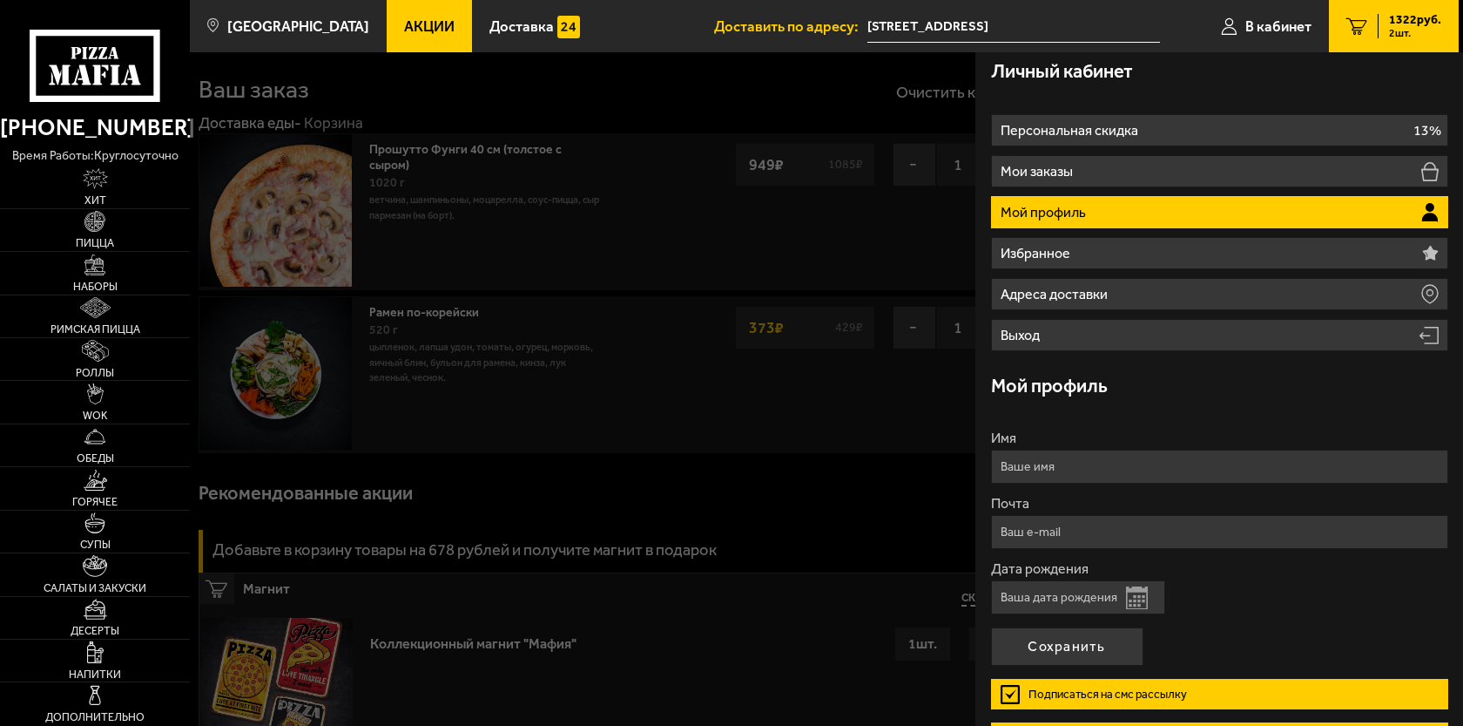
scroll to position [0, 0]
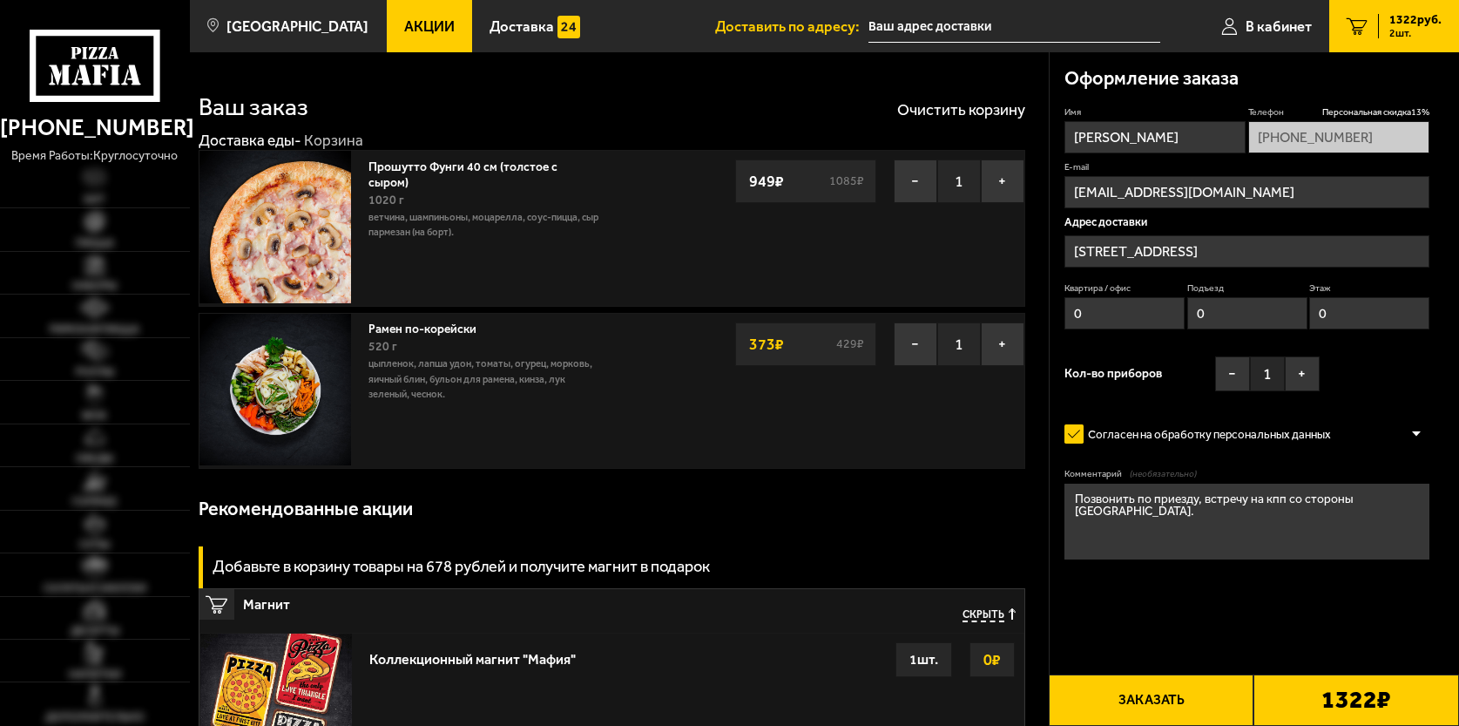
type input "[STREET_ADDRESS]"
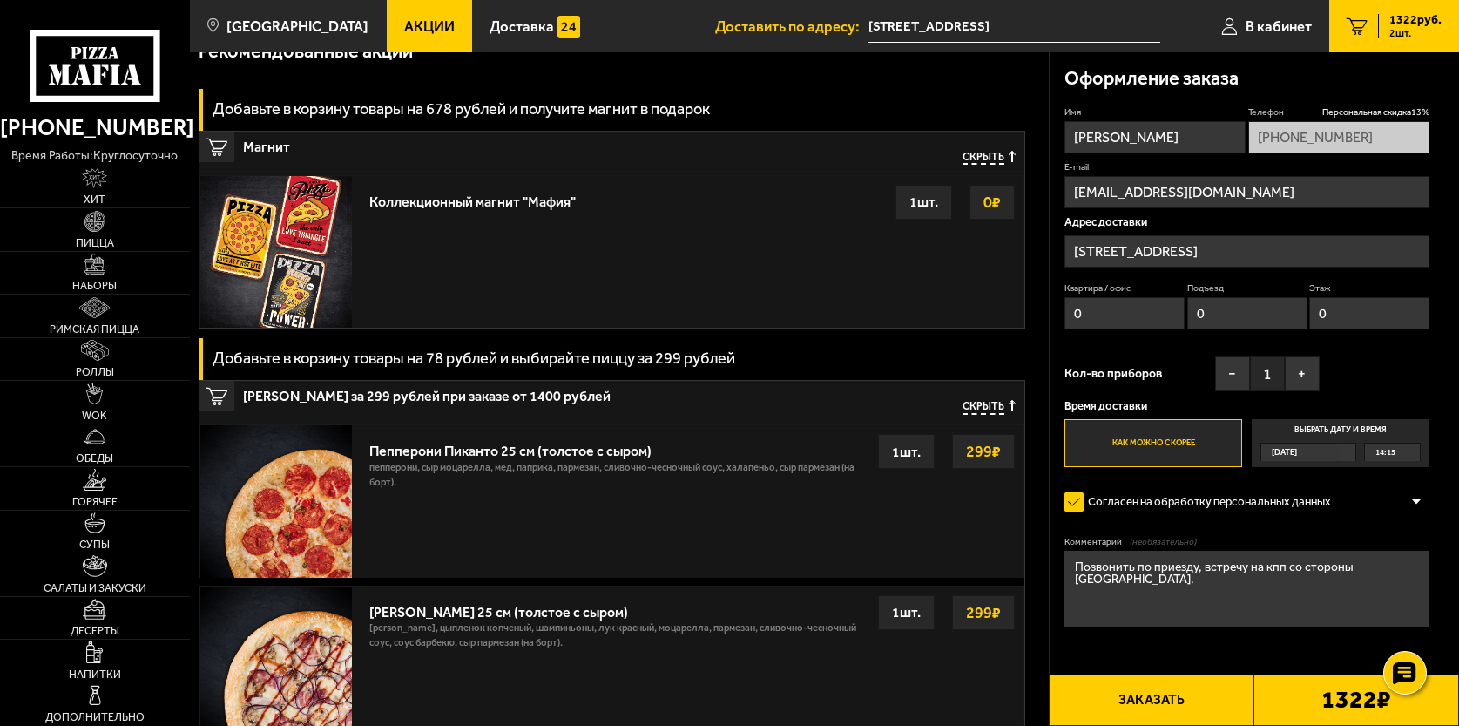
scroll to position [471, 0]
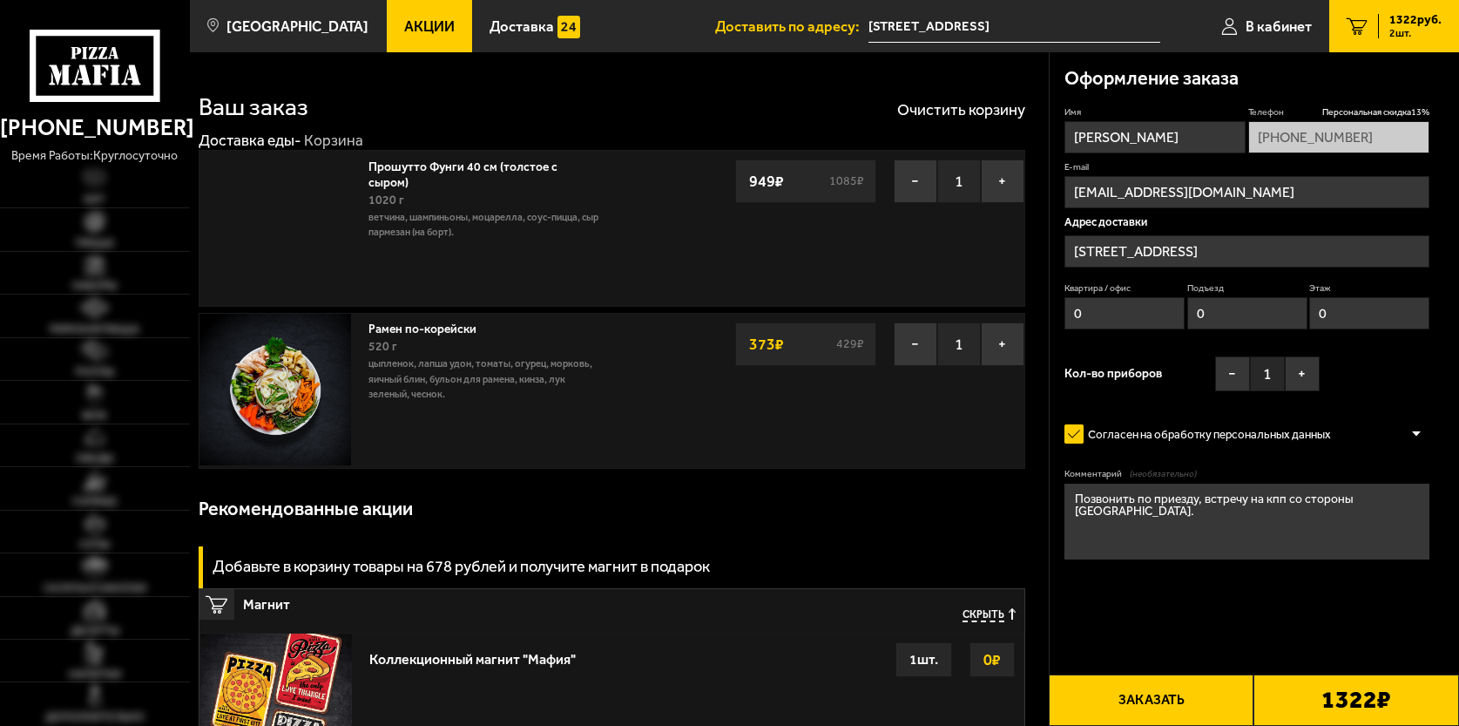
type input "[STREET_ADDRESS]"
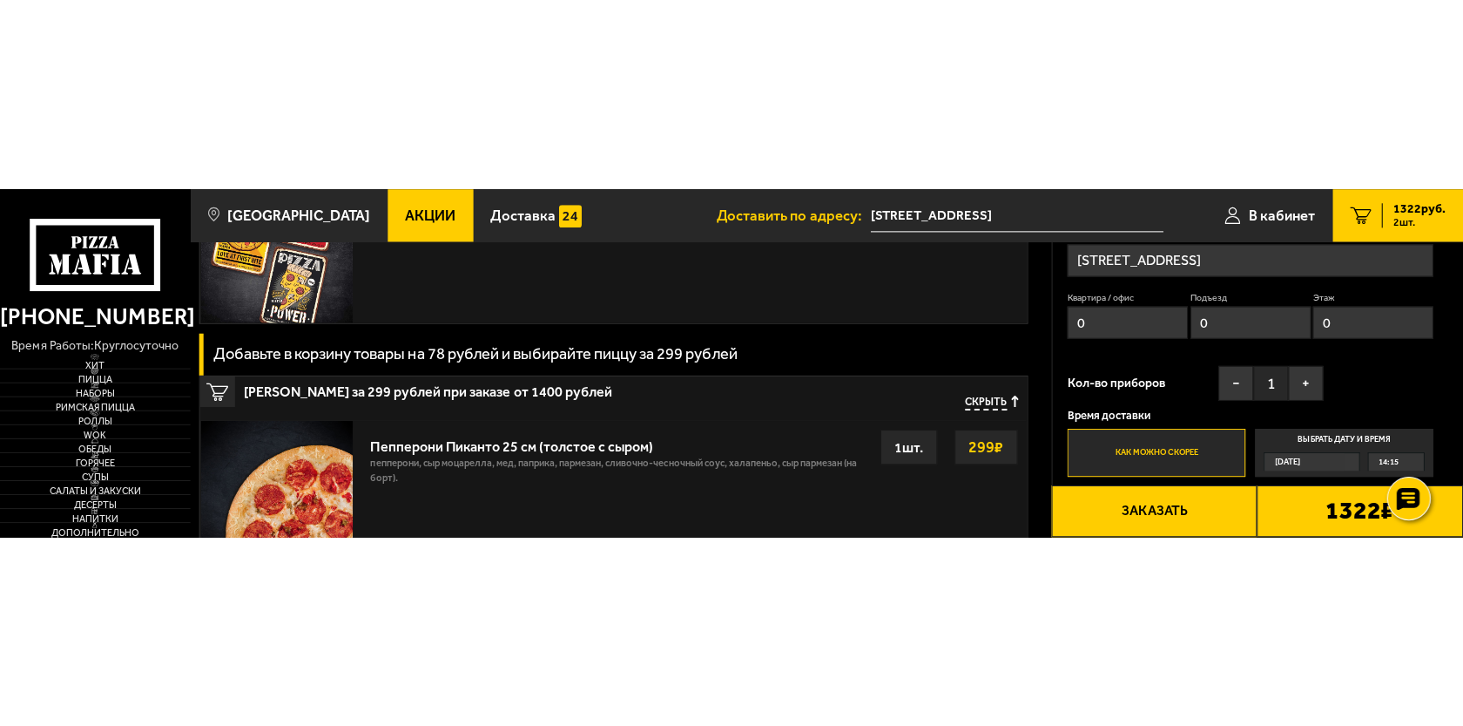
scroll to position [669, 0]
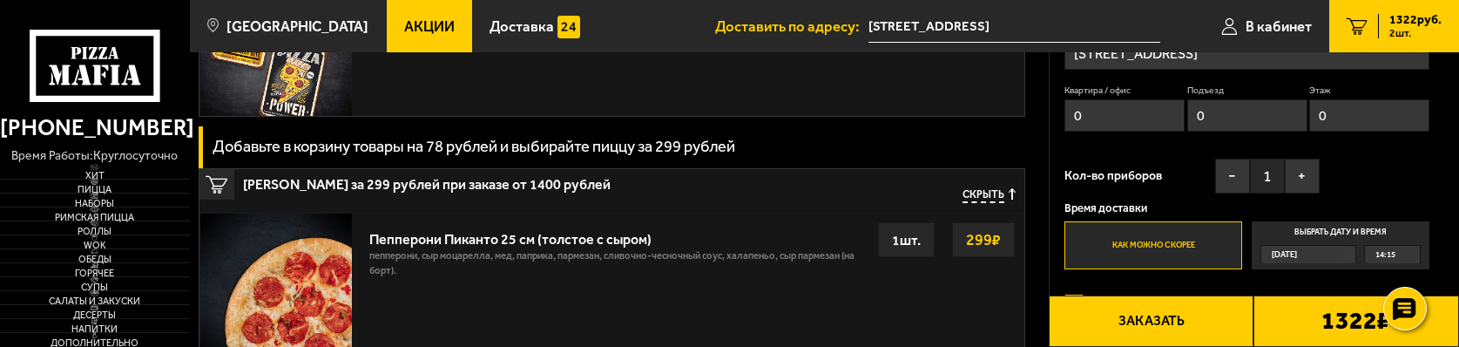
click at [1119, 321] on button "Заказать" at bounding box center [1152, 320] width 206 height 51
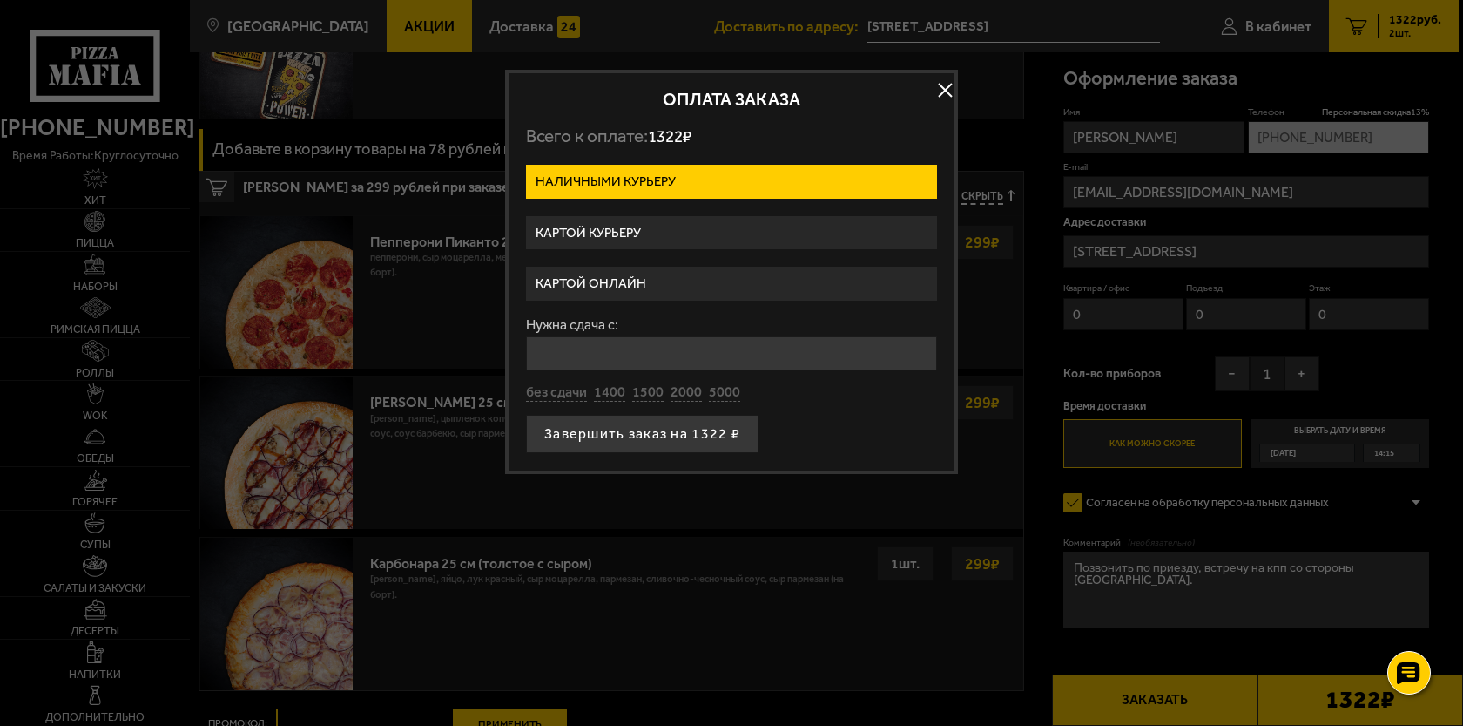
click at [665, 284] on label "Картой онлайн" at bounding box center [731, 284] width 411 height 34
click at [0, 0] on input "Картой онлайн" at bounding box center [0, 0] width 0 height 0
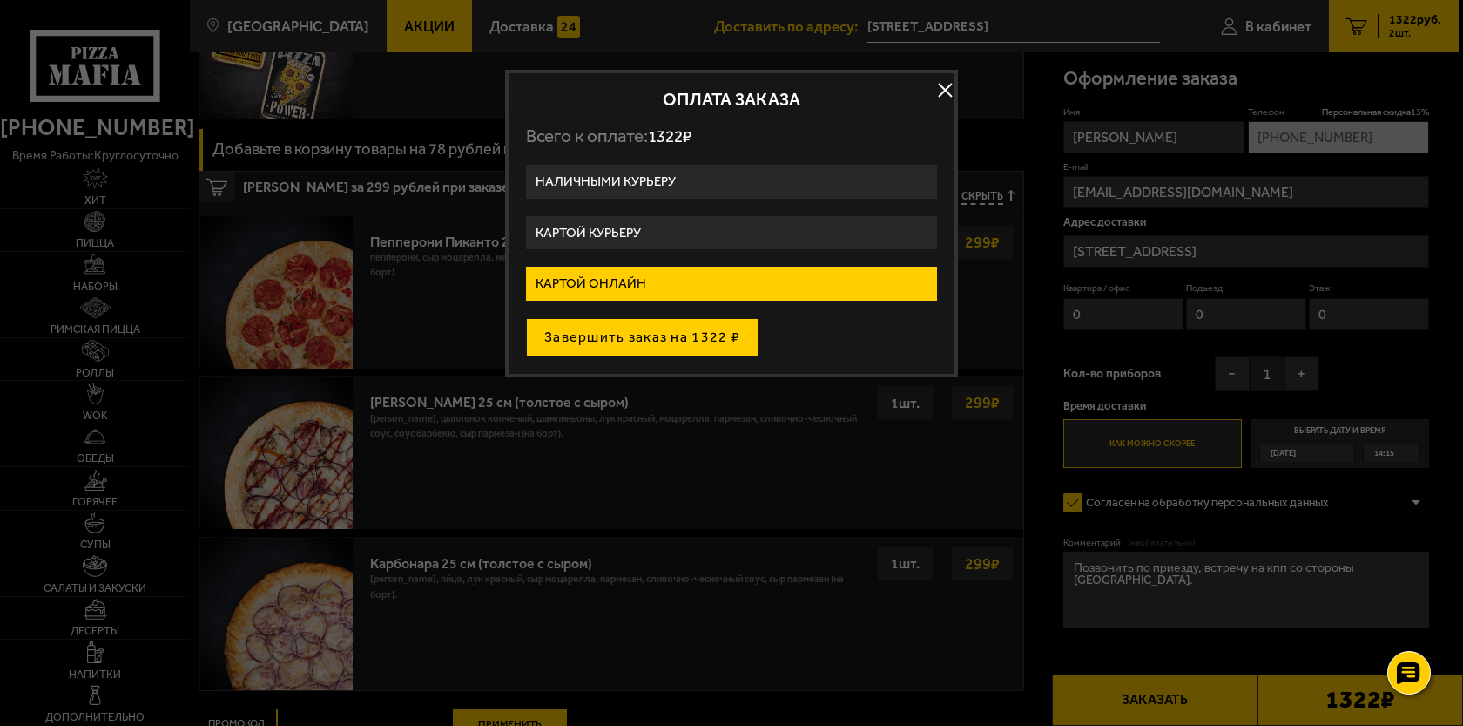
click at [661, 344] on button "Завершить заказ на 1322 ₽" at bounding box center [642, 337] width 233 height 38
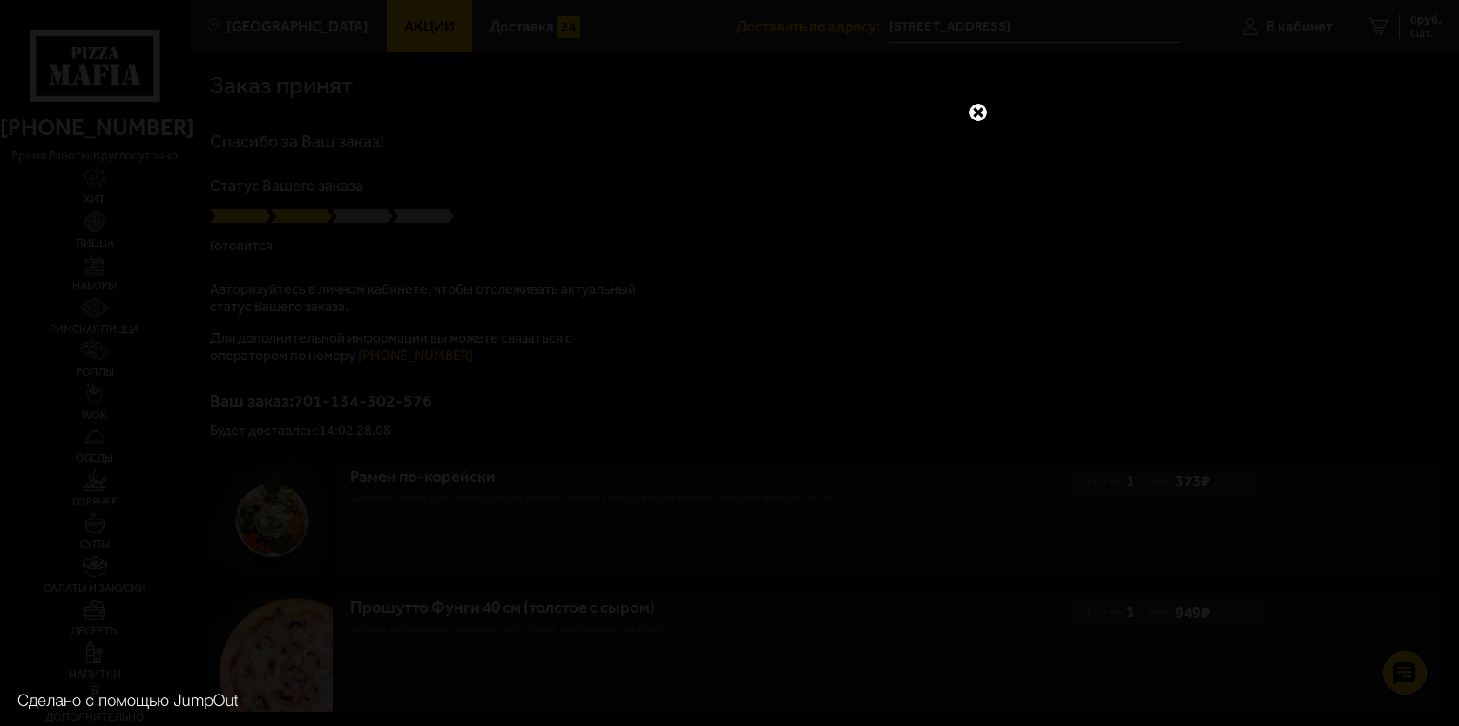
click at [977, 113] on link at bounding box center [978, 112] width 23 height 23
